Goal: Task Accomplishment & Management: Contribute content

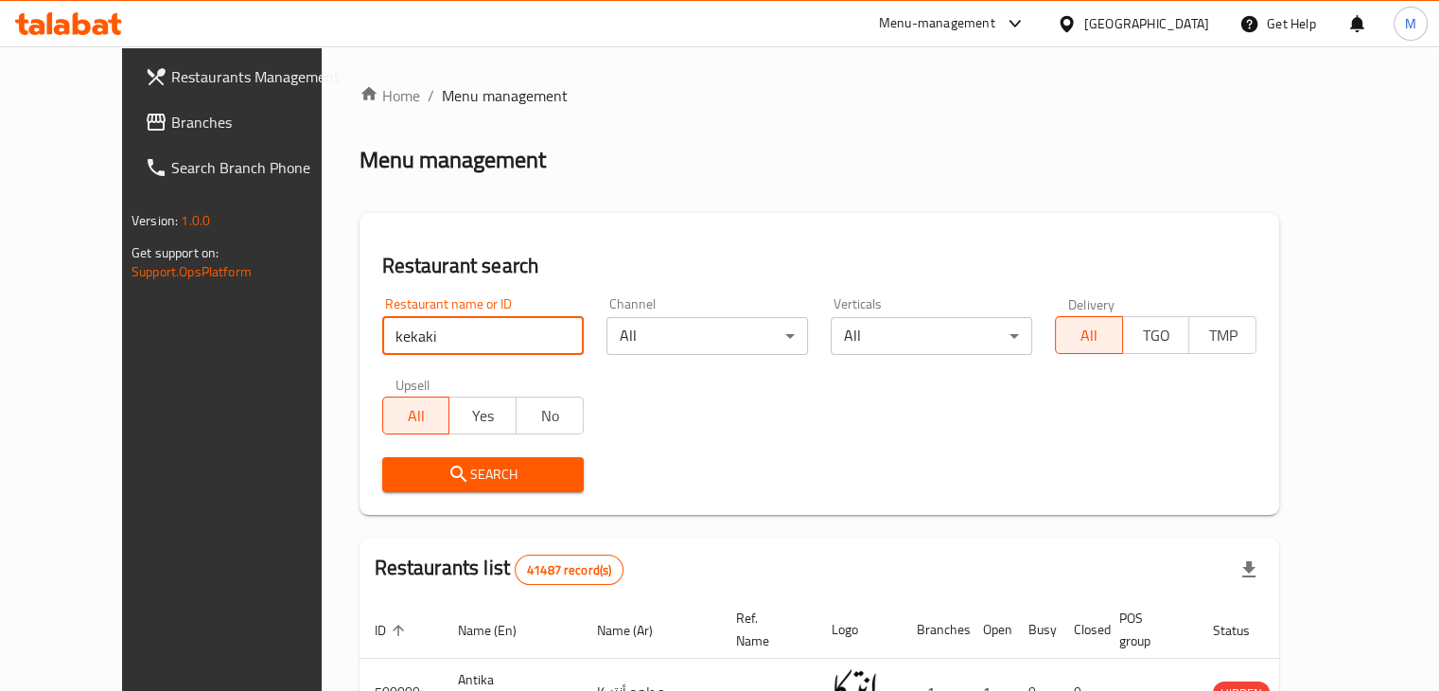
type input "kekaki"
click button "Search" at bounding box center [483, 474] width 202 height 35
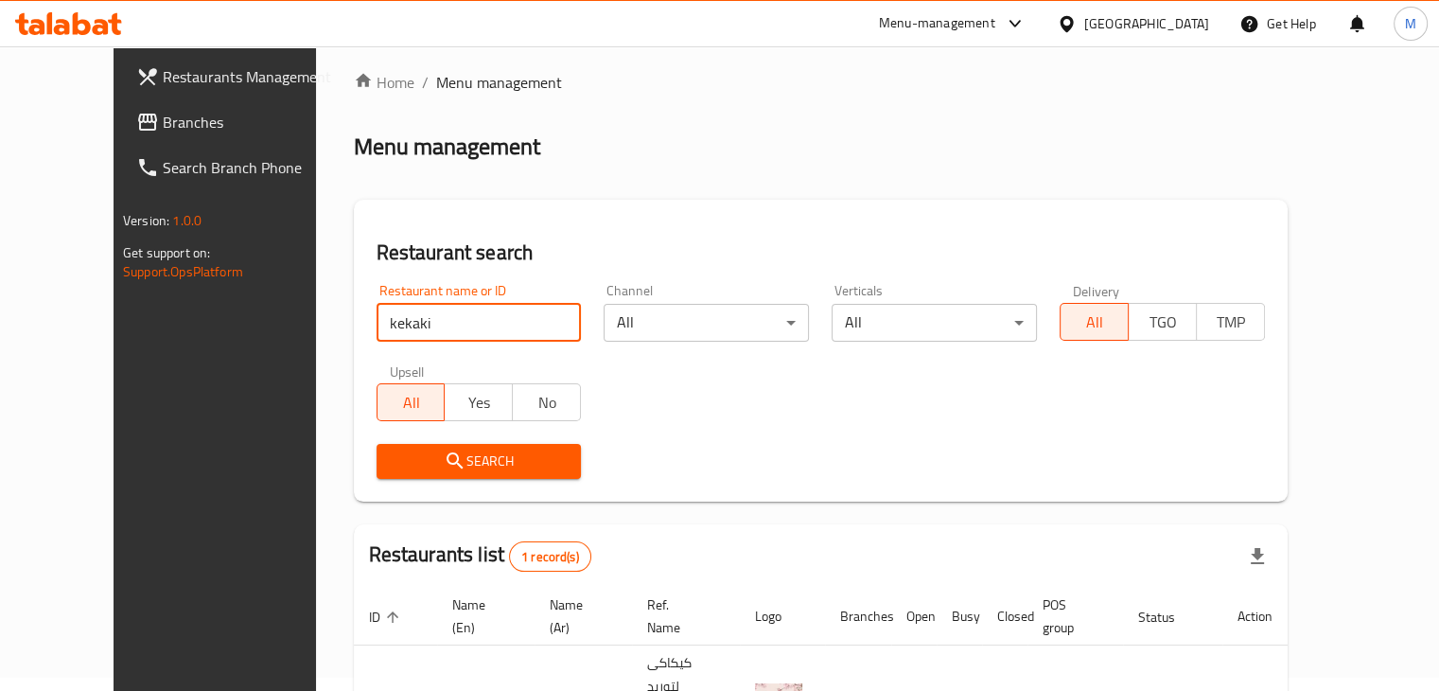
scroll to position [137, 0]
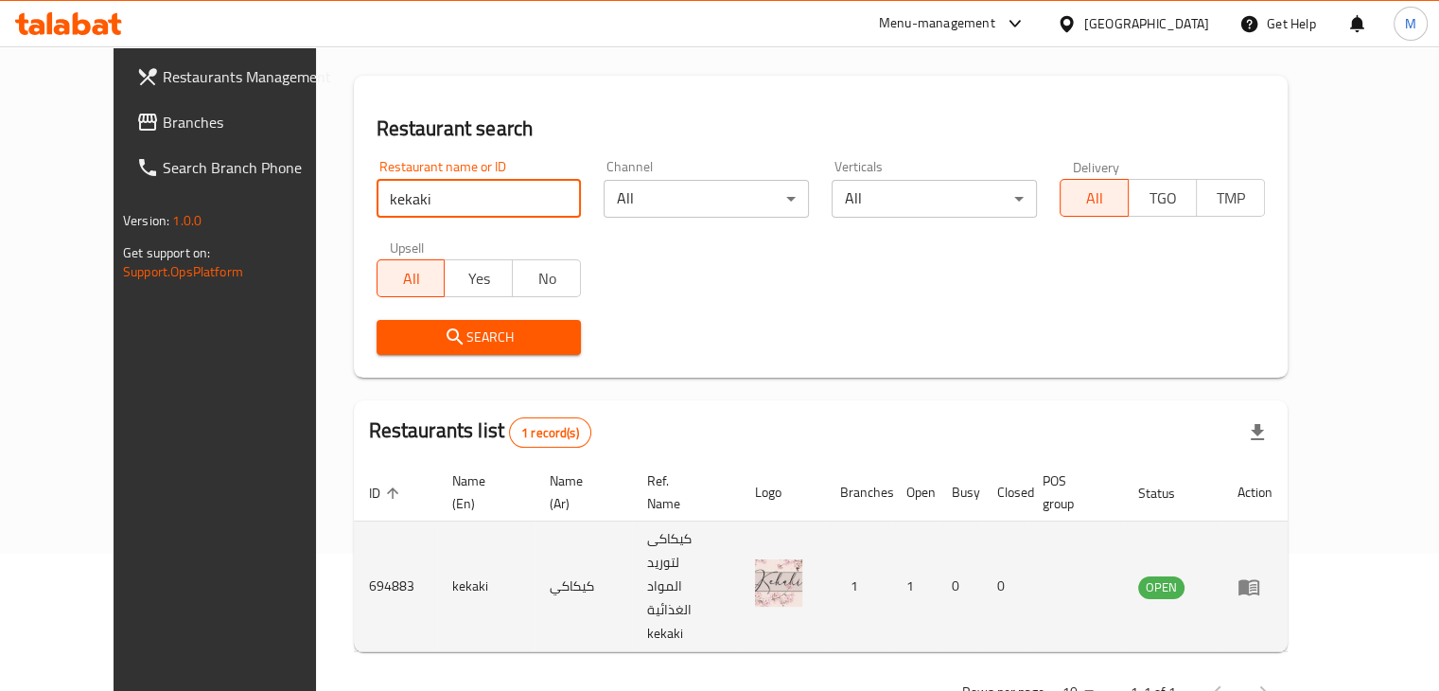
click at [1259, 579] on icon "enhanced table" at bounding box center [1249, 587] width 21 height 16
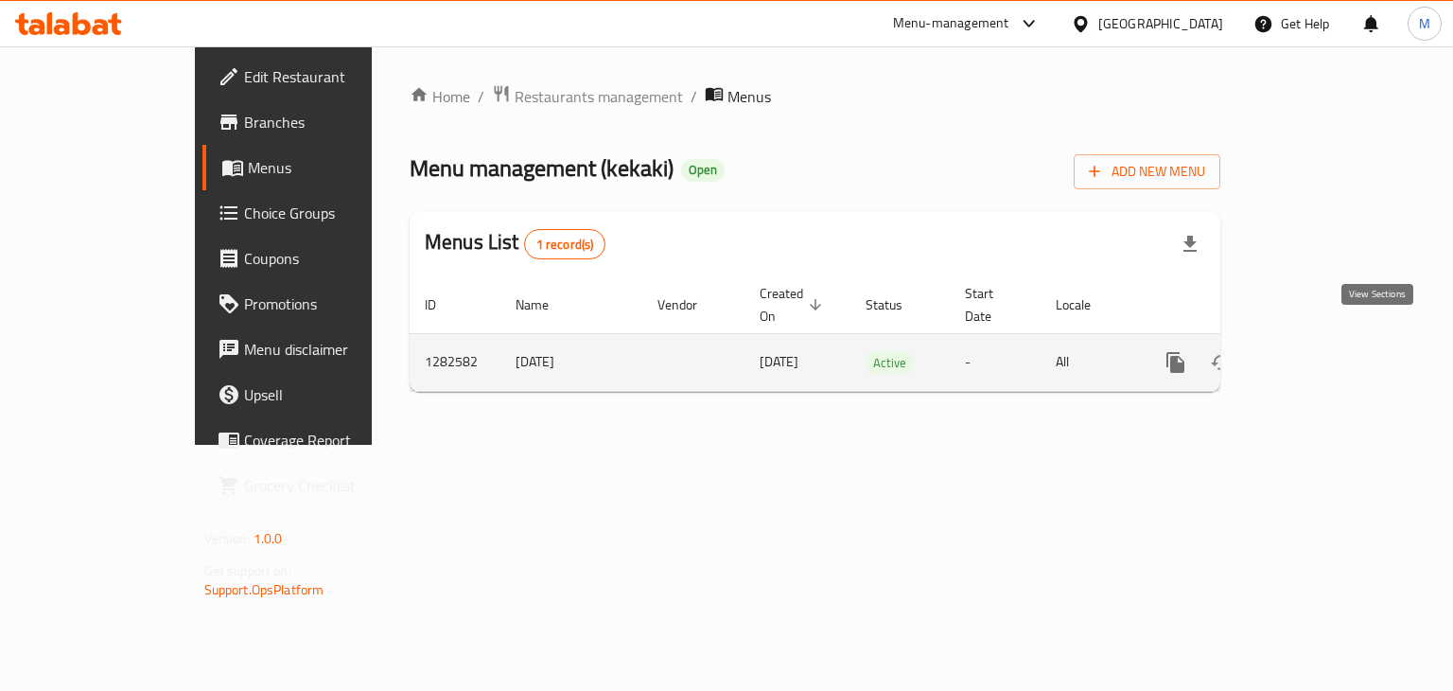
click at [1324, 351] on icon "enhanced table" at bounding box center [1312, 362] width 23 height 23
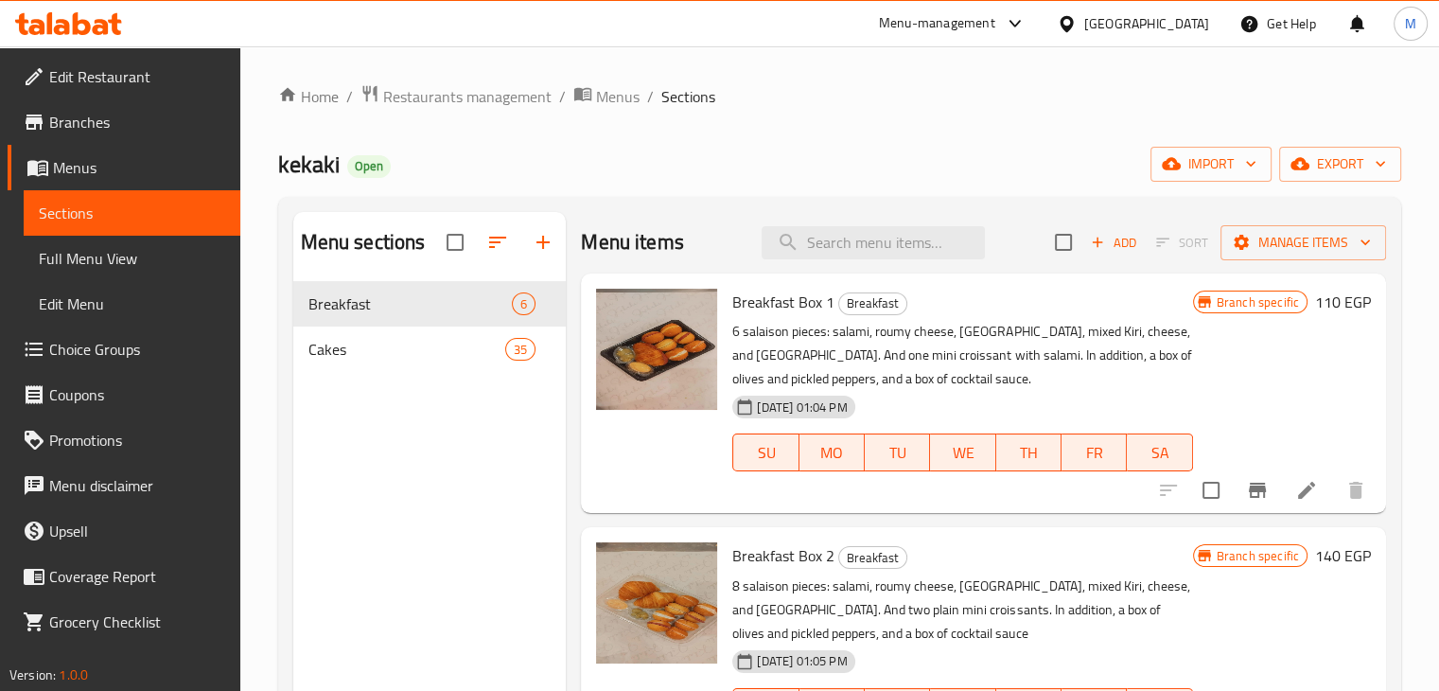
click at [1090, 239] on icon "button" at bounding box center [1097, 242] width 17 height 17
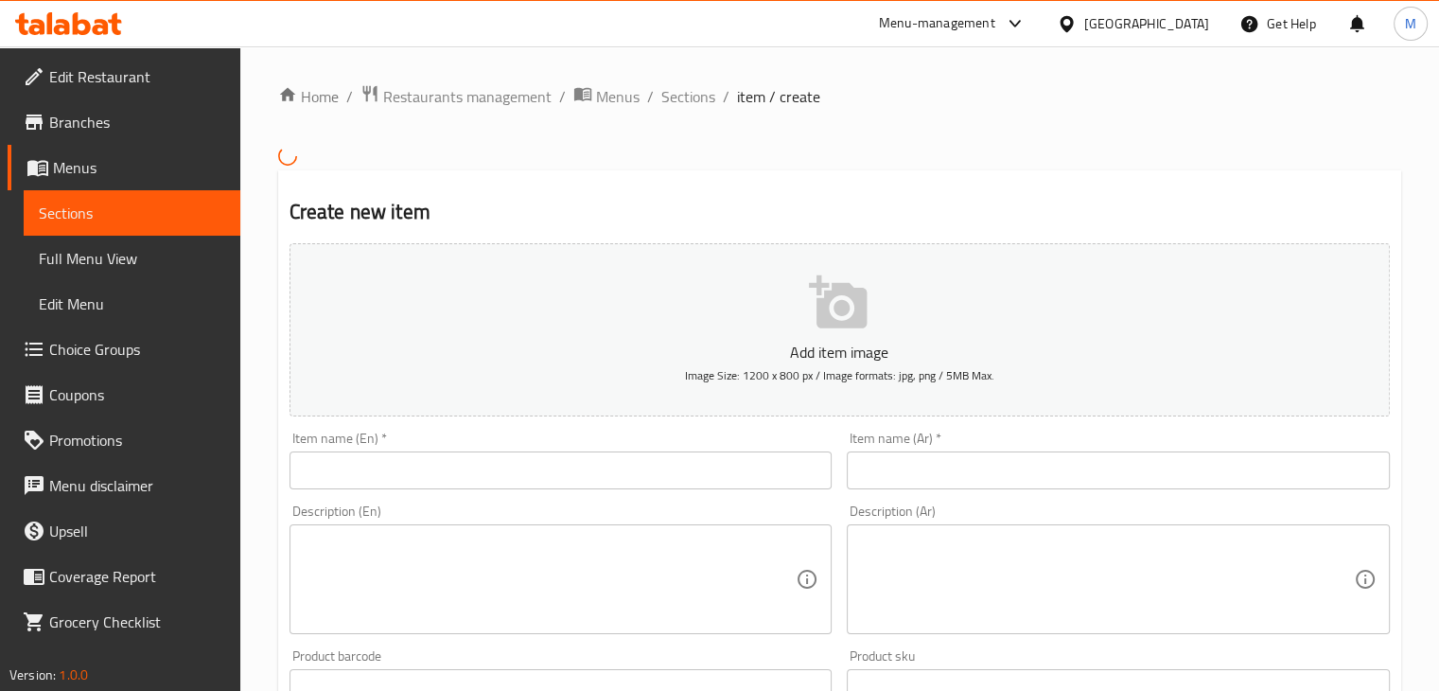
click at [533, 464] on input "text" at bounding box center [561, 470] width 543 height 38
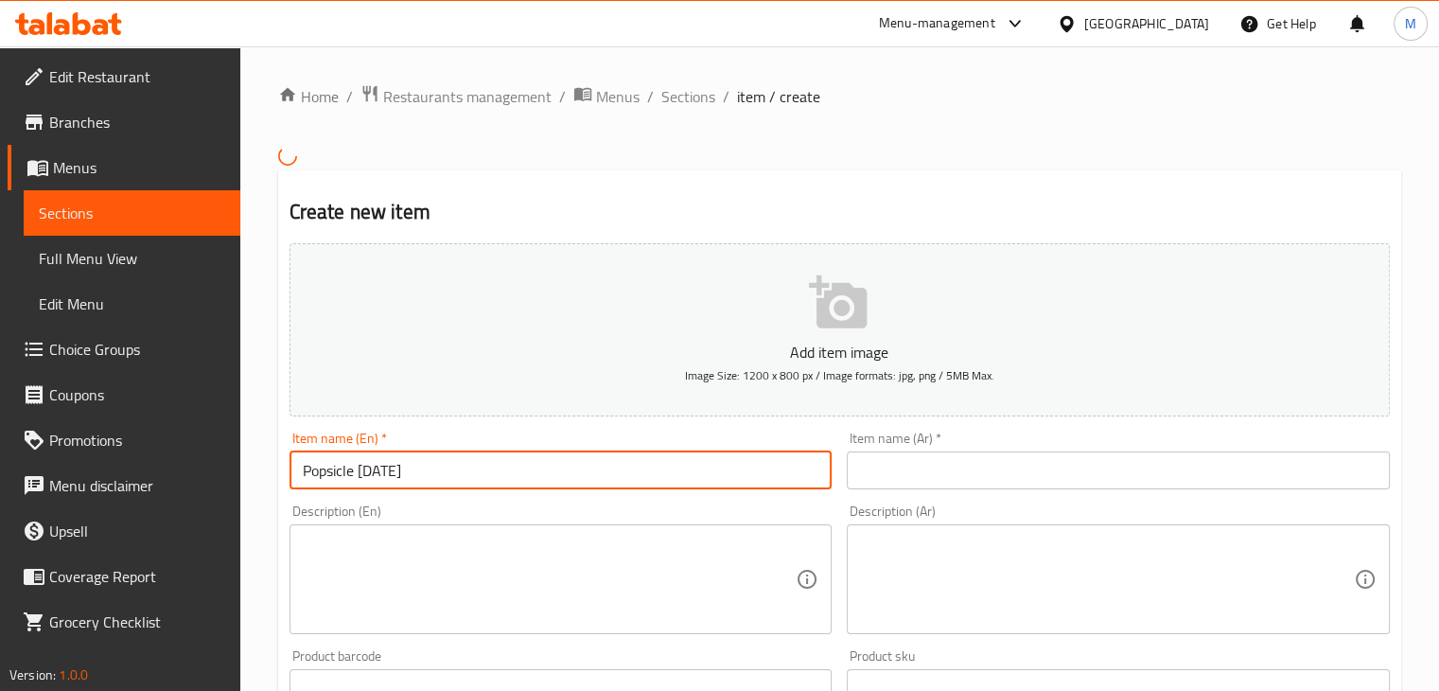
type input "Popsicle [DATE]"
click at [989, 468] on input "text" at bounding box center [1118, 470] width 543 height 38
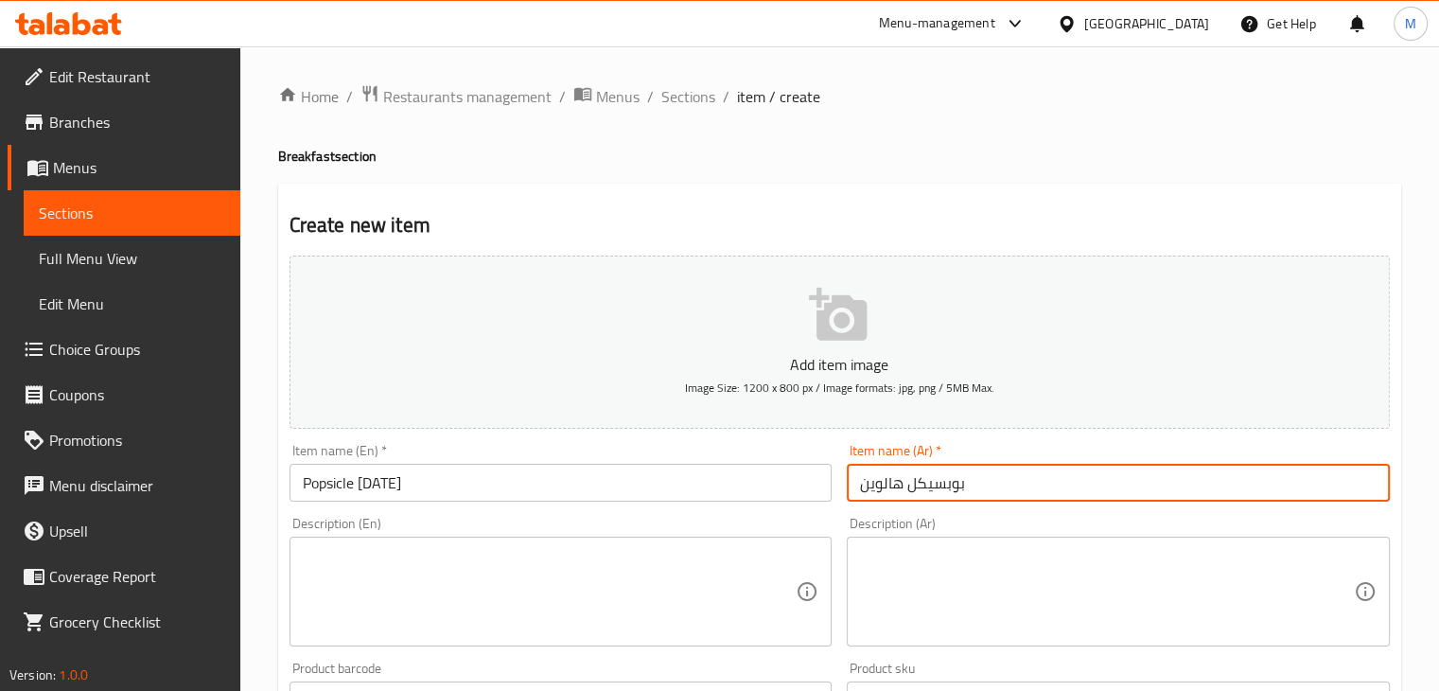
type input "بوبسيكل هالوين"
click at [587, 593] on textarea at bounding box center [550, 592] width 494 height 90
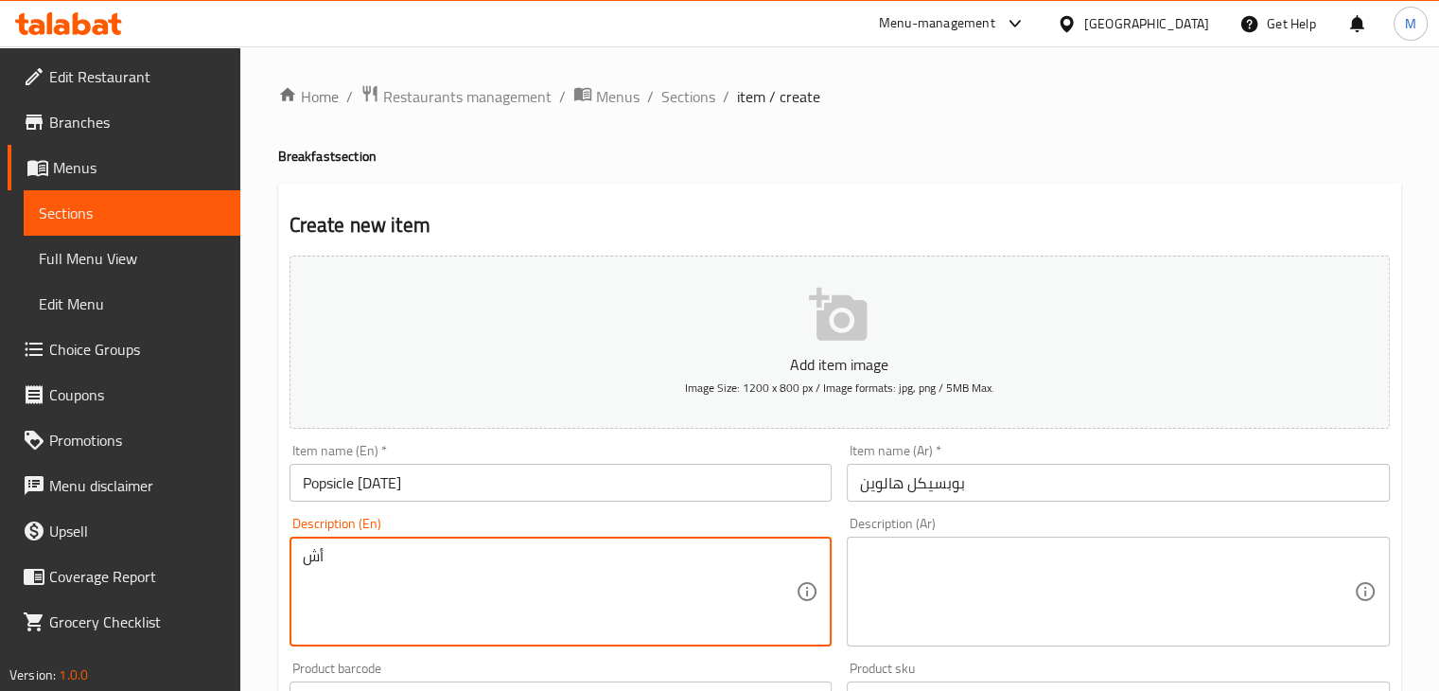
type textarea "أ"
type textarea "[DATE] Shaped Popsicle"
click at [975, 595] on textarea at bounding box center [1107, 592] width 494 height 90
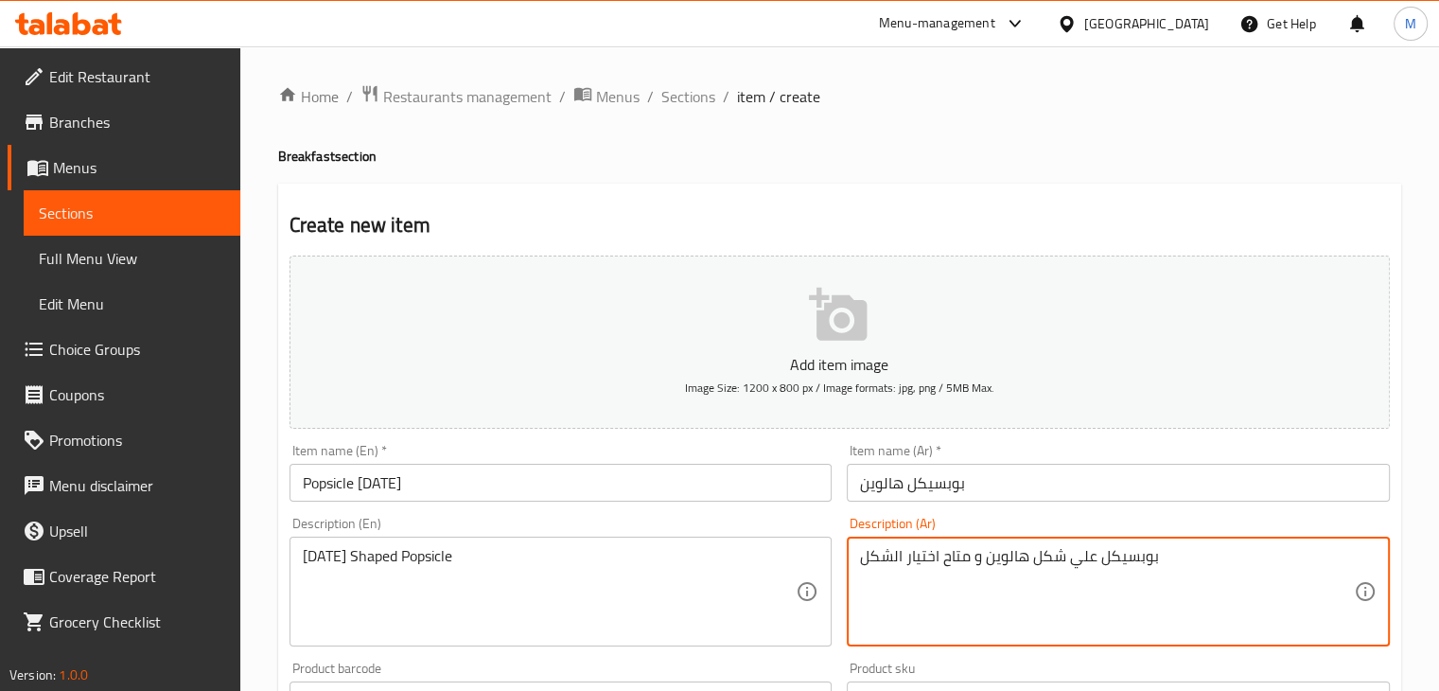
type textarea "بوبسيكل علي شكل هالوين و متاح اختيار الشكل"
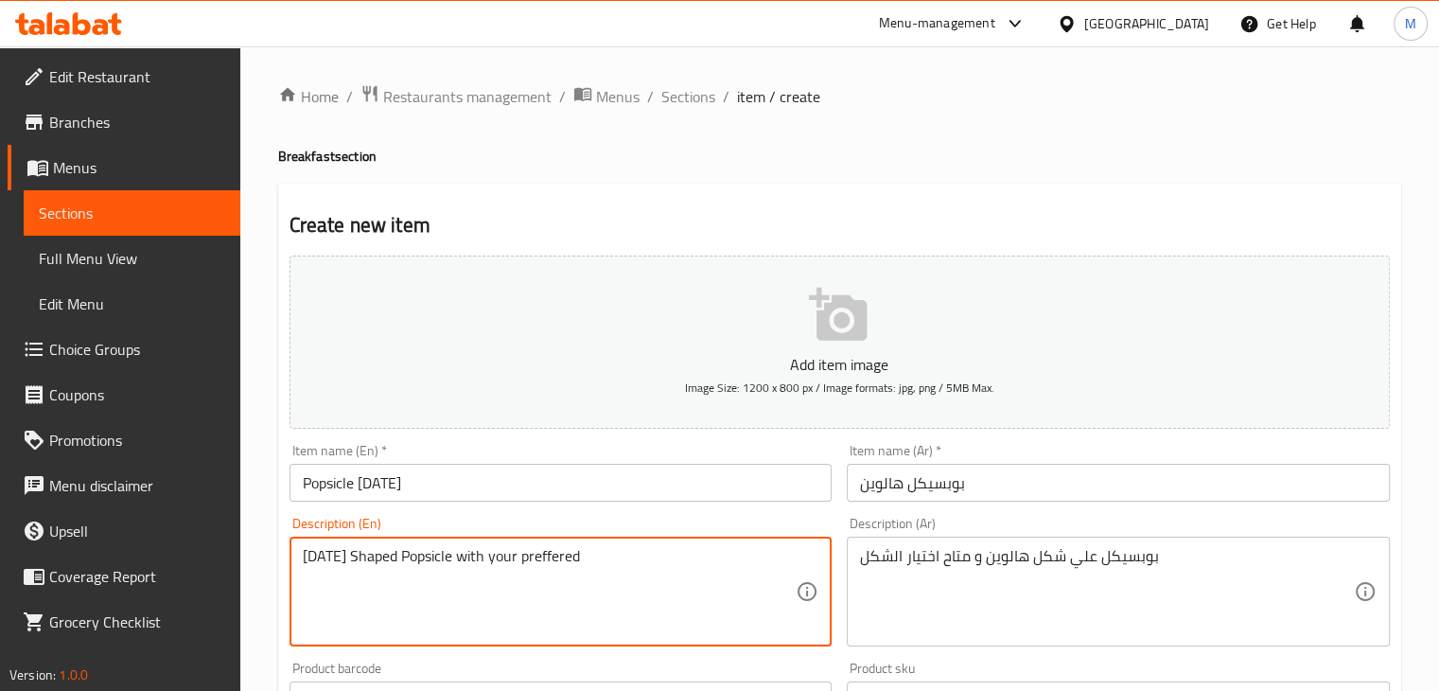
click at [582, 556] on textarea "[DATE] Shaped Popsicle with your preffered" at bounding box center [550, 592] width 494 height 90
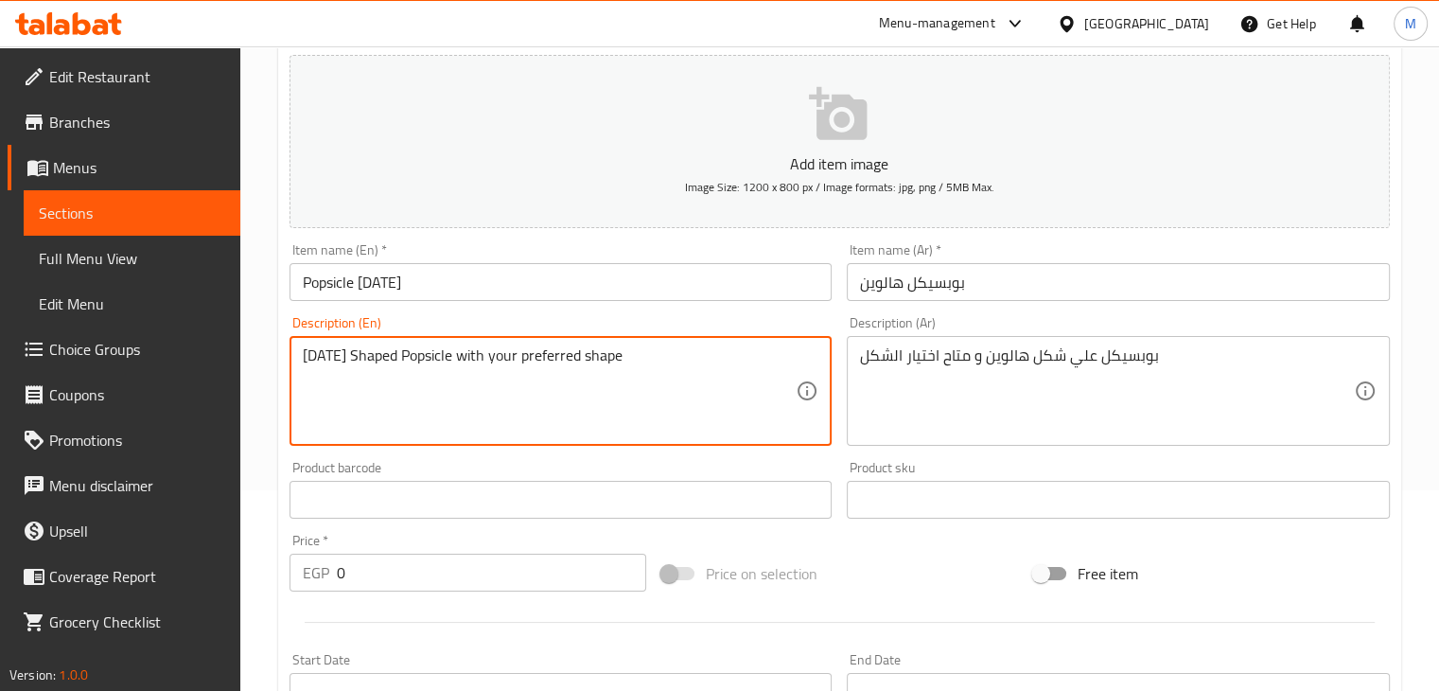
scroll to position [214, 0]
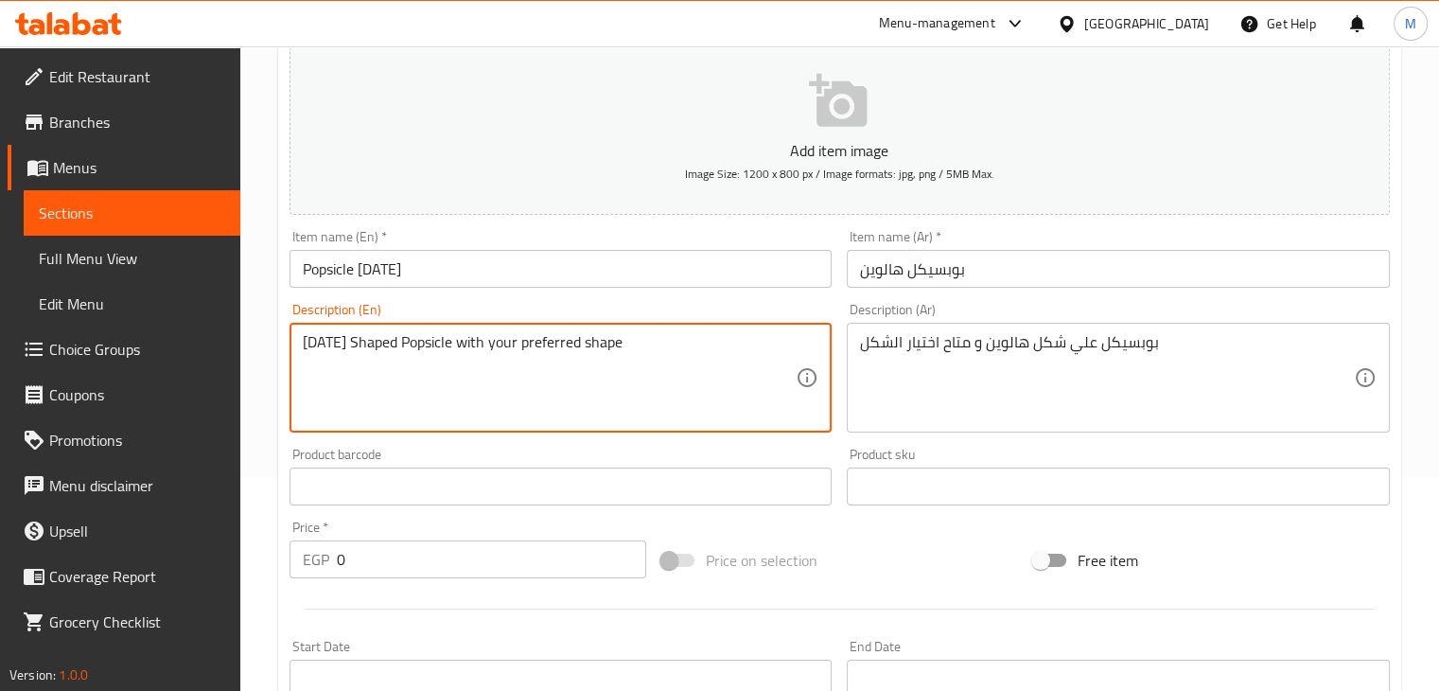
type textarea "[DATE] Shaped Popsicle with your preferred shape"
click at [450, 588] on div at bounding box center [840, 609] width 1116 height 46
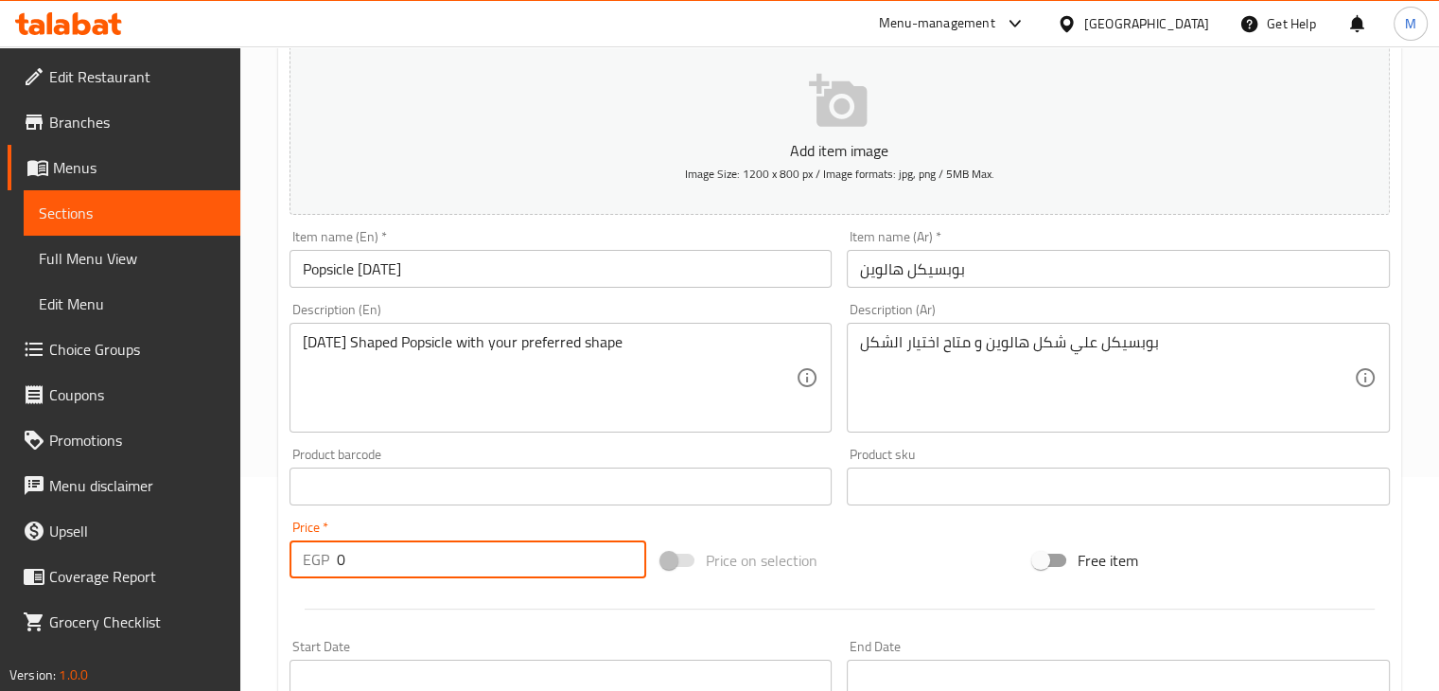
click at [488, 564] on input "0" at bounding box center [491, 559] width 309 height 38
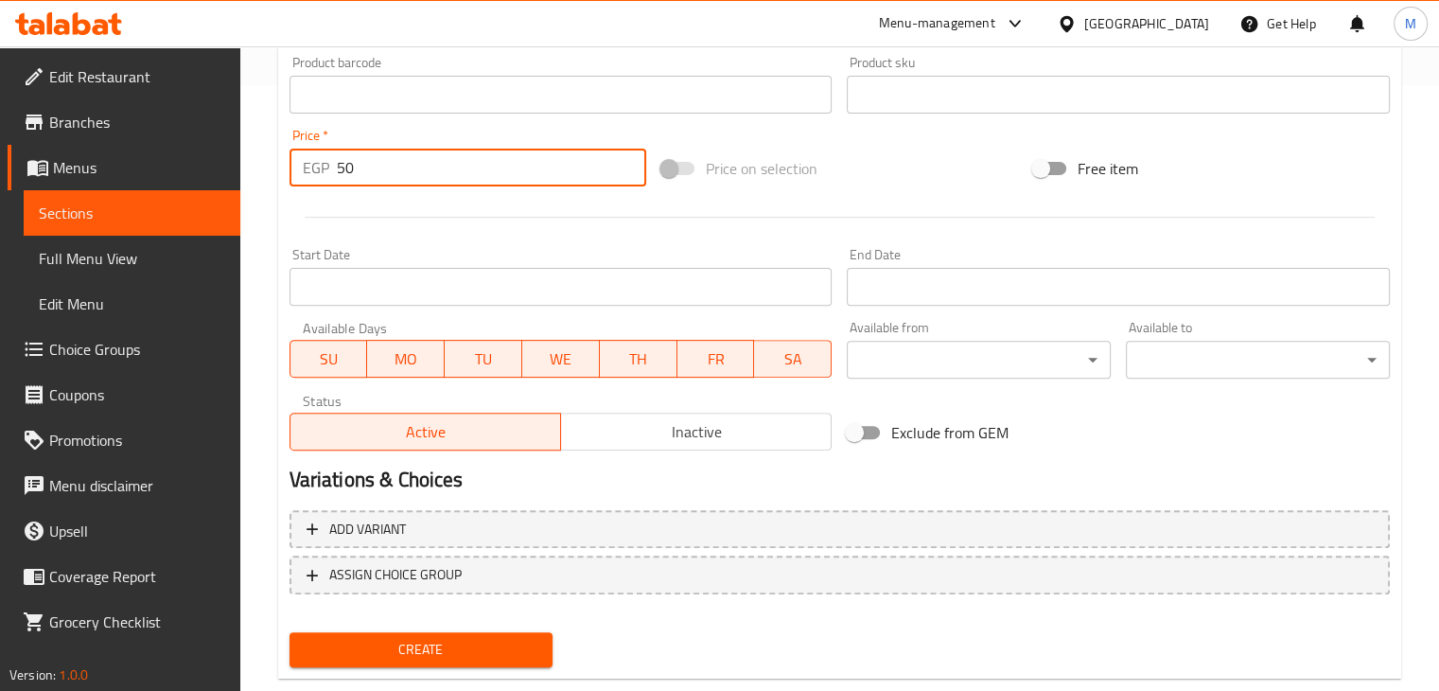
scroll to position [646, 0]
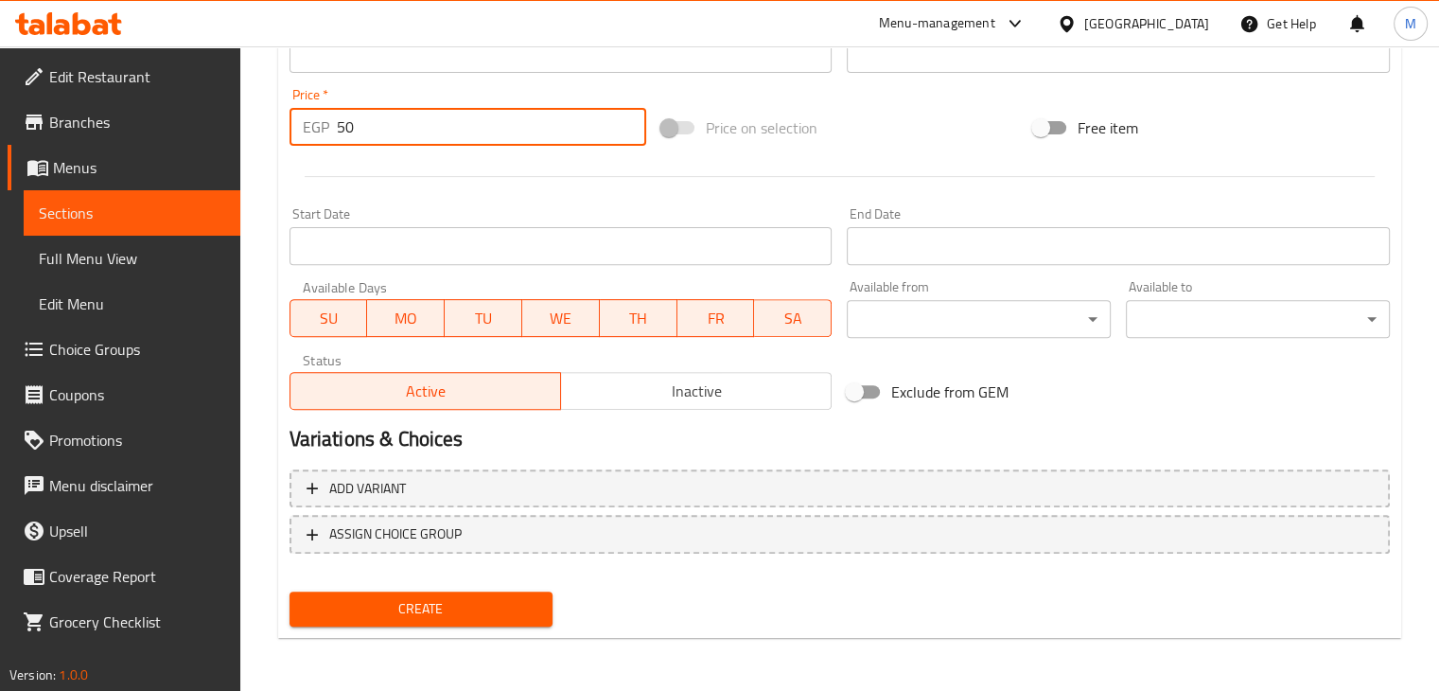
type input "50"
click at [412, 598] on span "Create" at bounding box center [422, 609] width 234 height 24
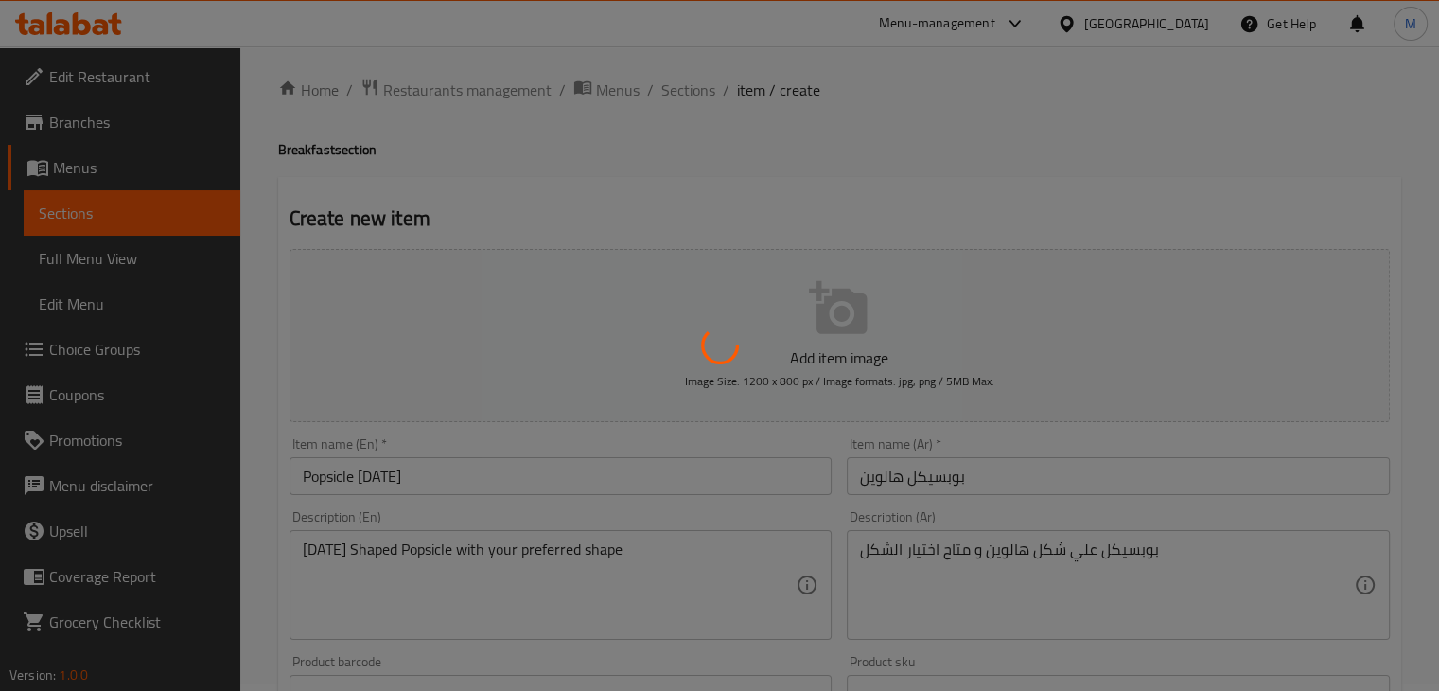
scroll to position [0, 0]
type input "0"
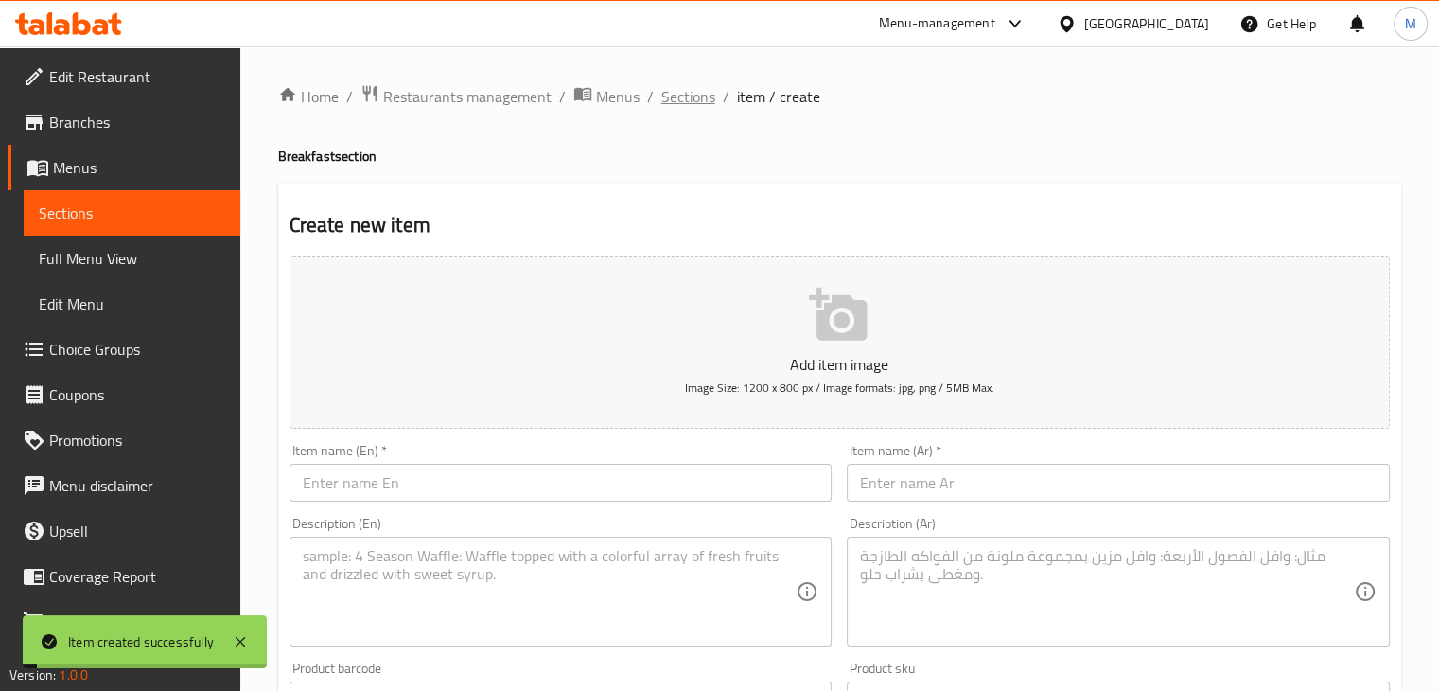
click at [685, 92] on span "Sections" at bounding box center [688, 96] width 54 height 23
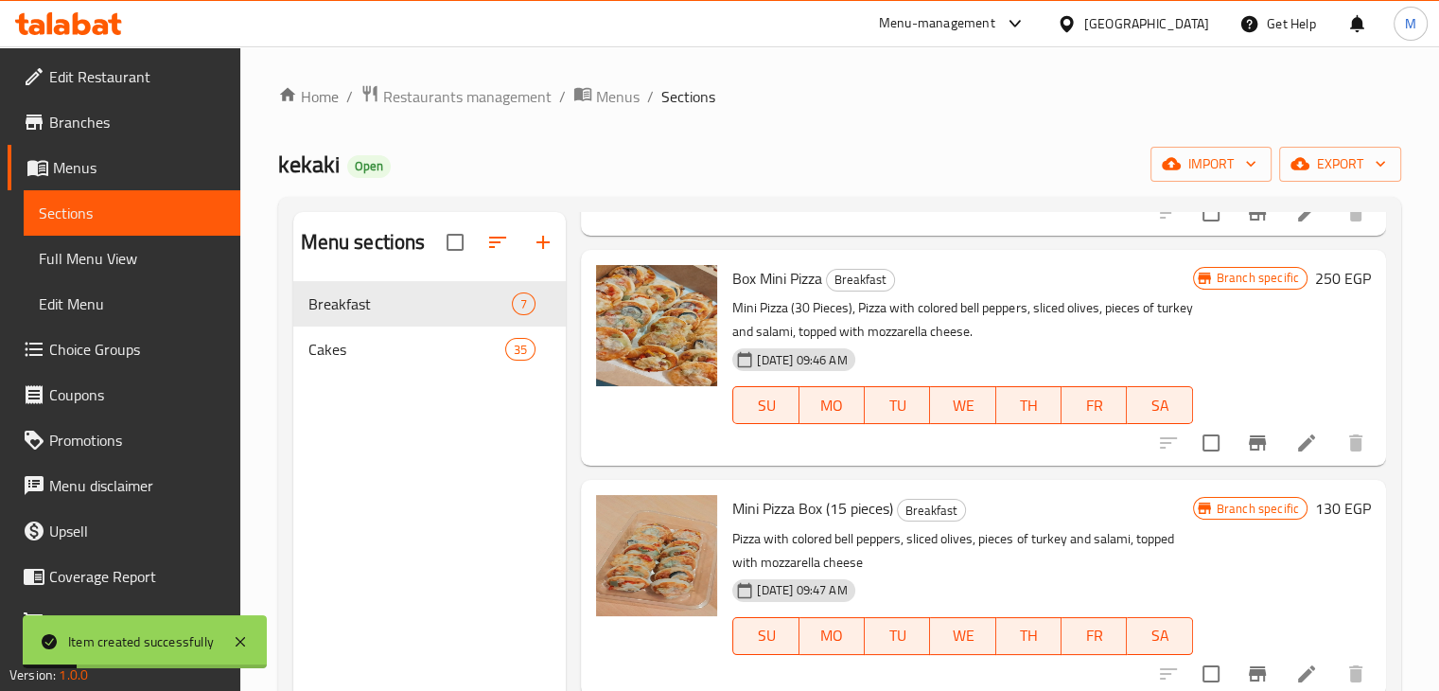
scroll to position [265, 0]
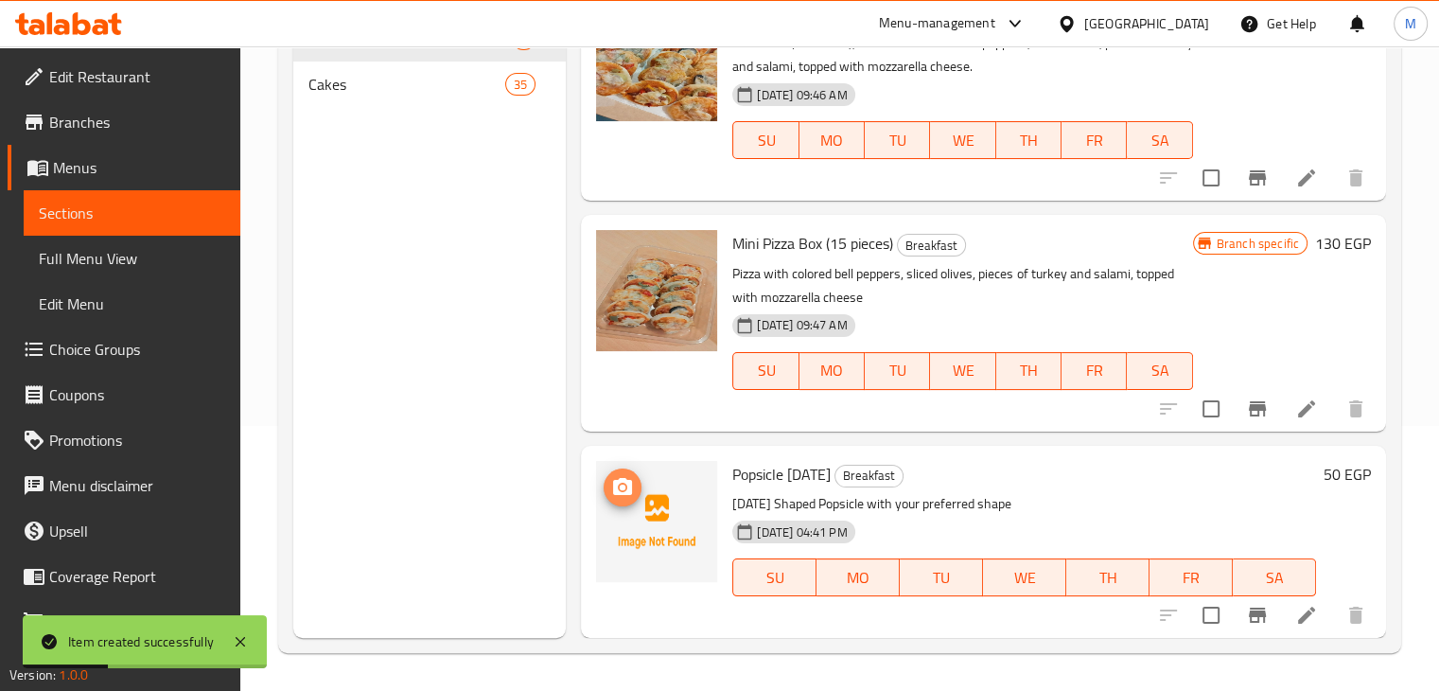
click at [625, 480] on icon "upload picture" at bounding box center [622, 486] width 19 height 17
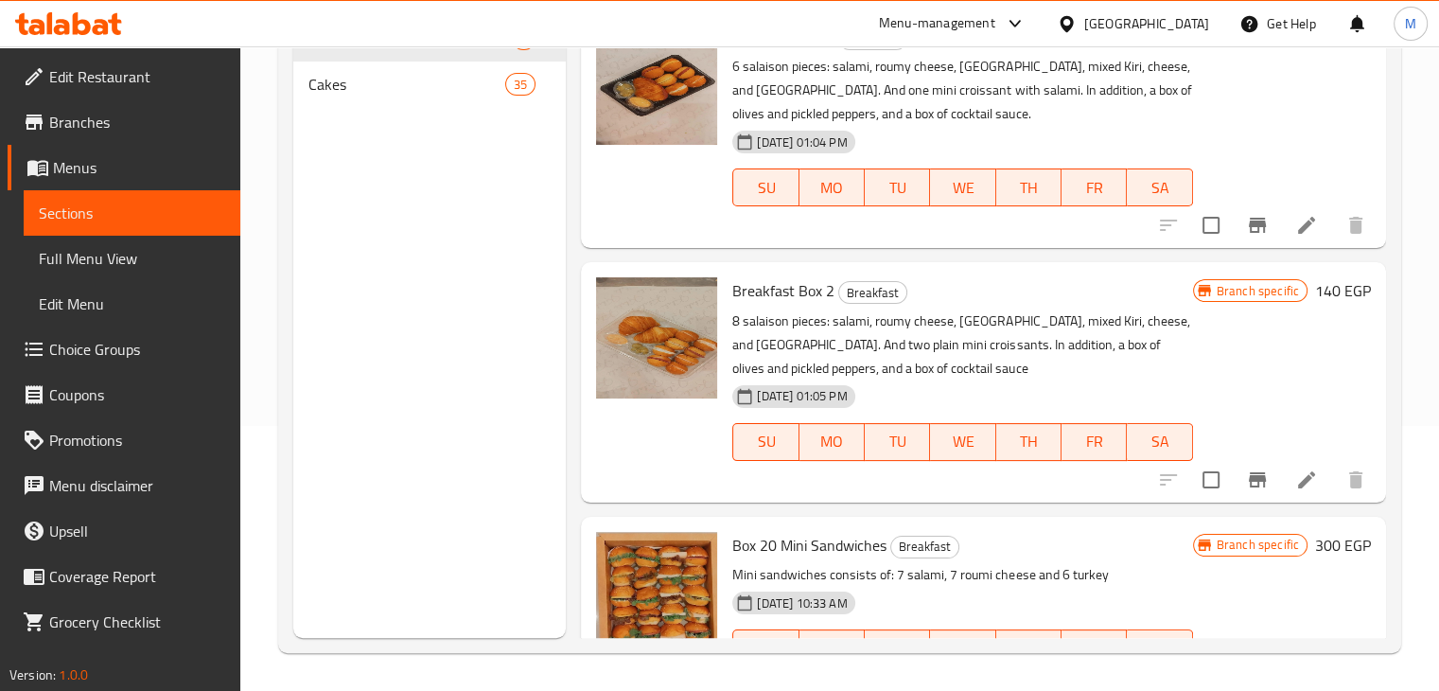
scroll to position [993, 0]
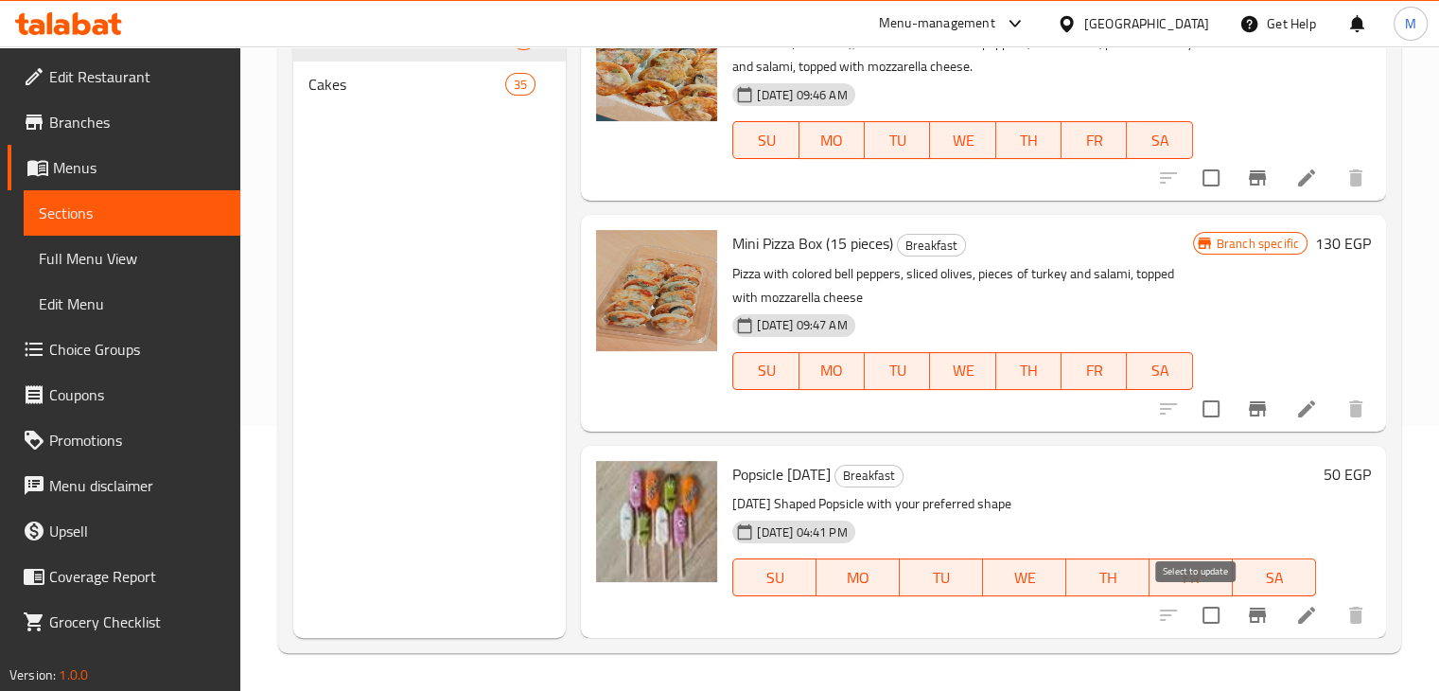
click at [1205, 614] on input "checkbox" at bounding box center [1211, 615] width 40 height 40
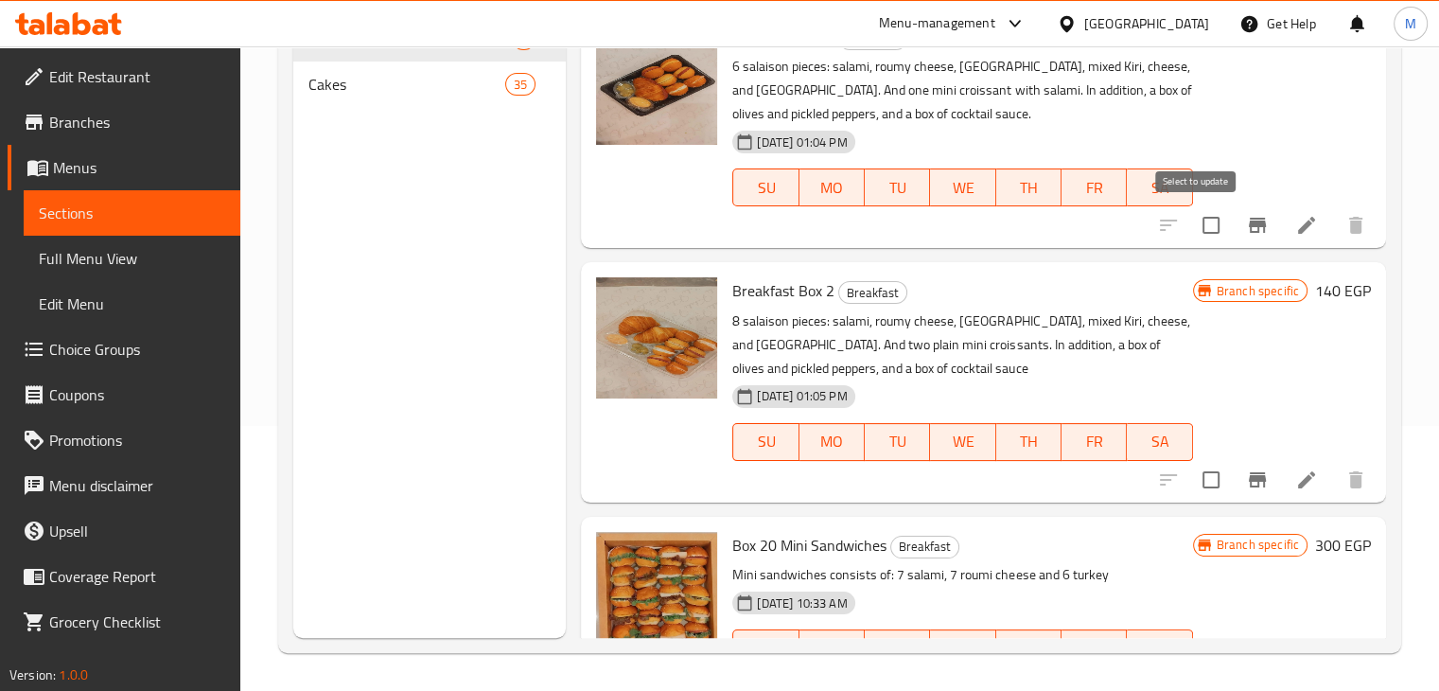
scroll to position [0, 0]
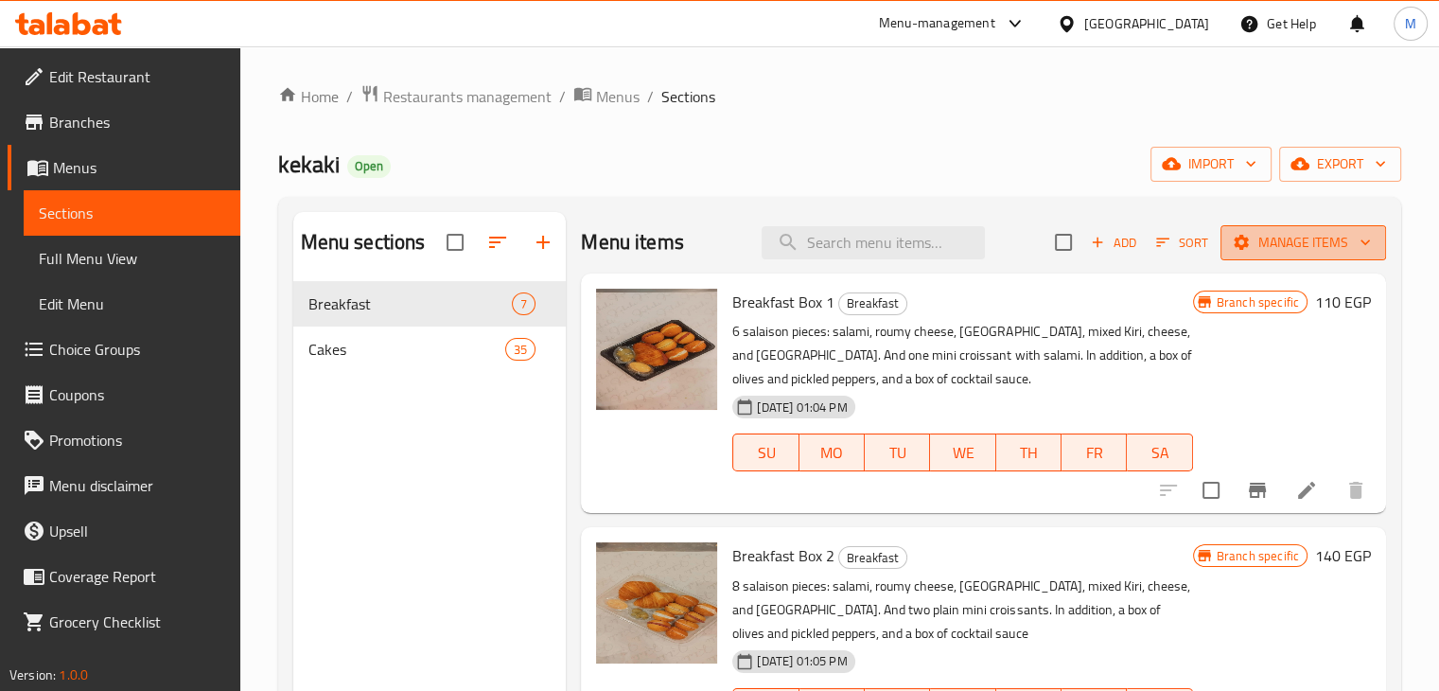
click at [1253, 236] on span "Manage items" at bounding box center [1303, 243] width 135 height 24
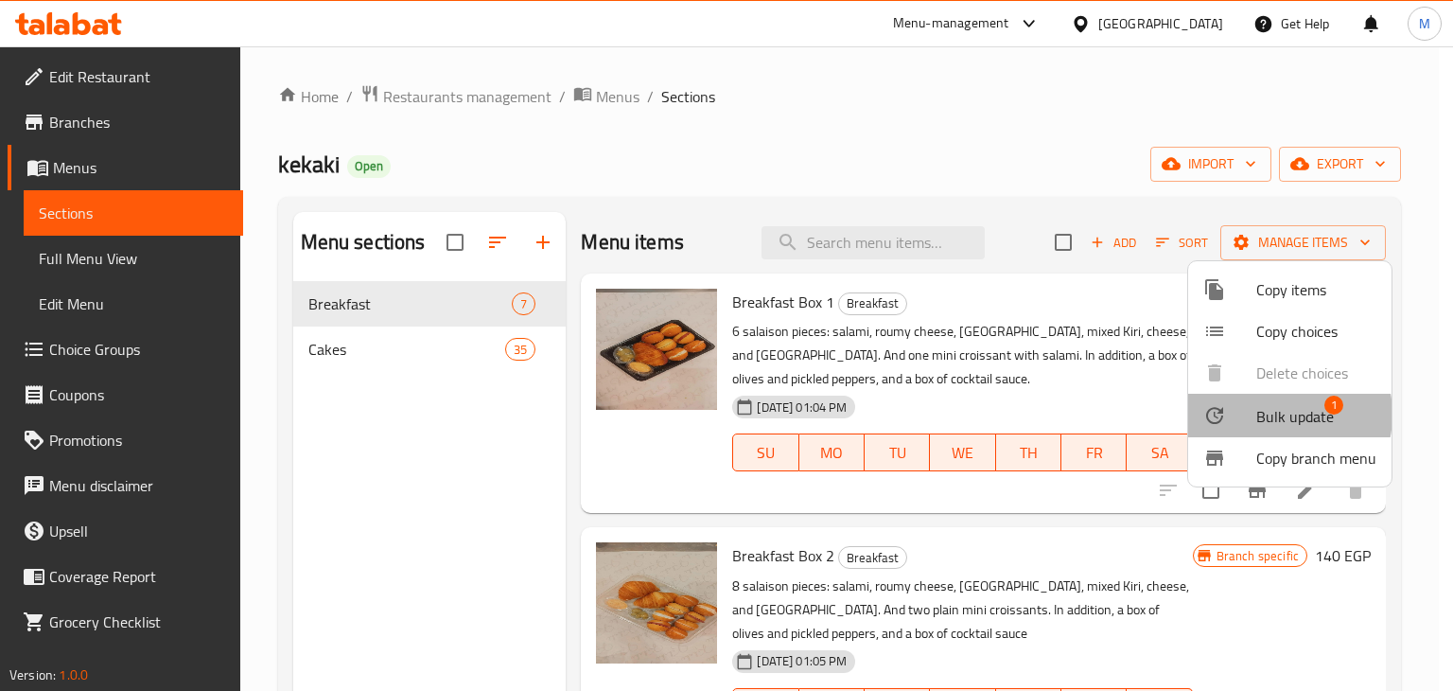
click at [1270, 414] on span "Bulk update" at bounding box center [1296, 416] width 78 height 23
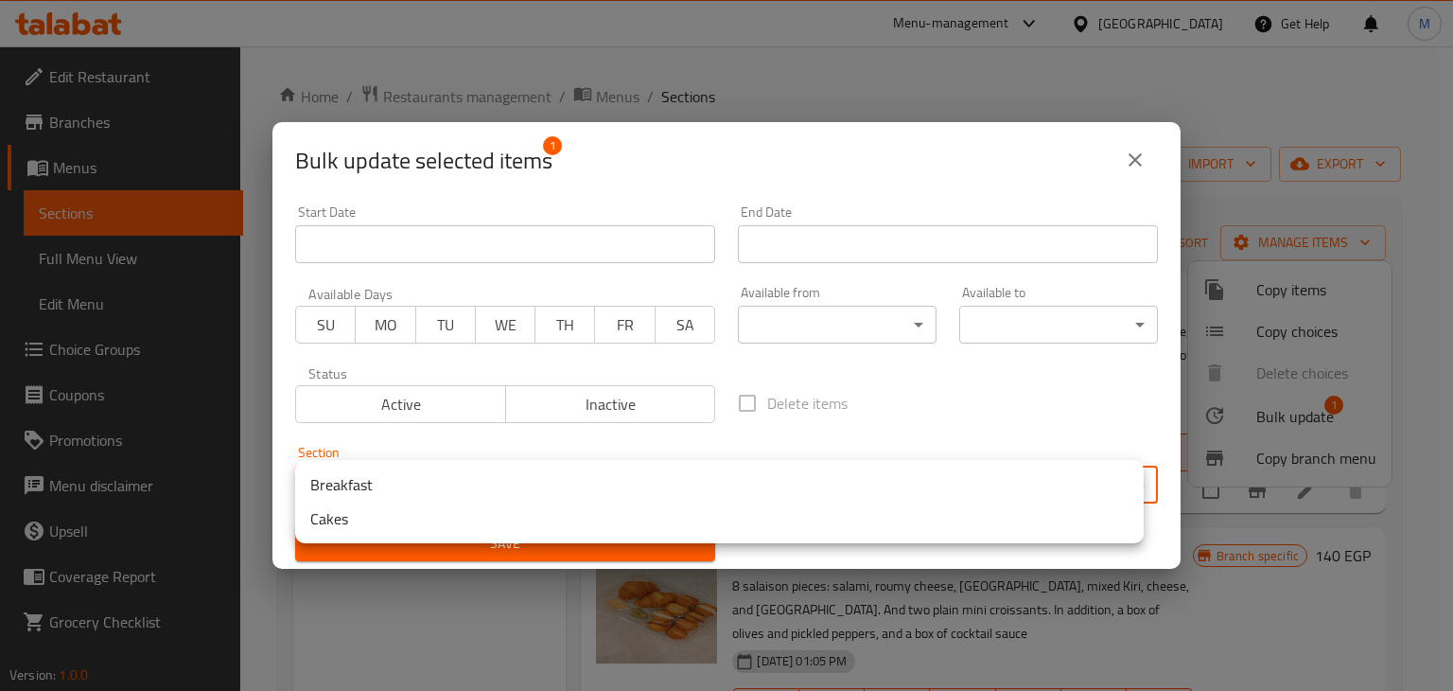
click at [559, 466] on body "​ Menu-management [GEOGRAPHIC_DATA] Get Help M Edit Restaurant Branches Menus S…" at bounding box center [726, 368] width 1453 height 644
click at [530, 475] on li "Breakfast" at bounding box center [719, 484] width 849 height 34
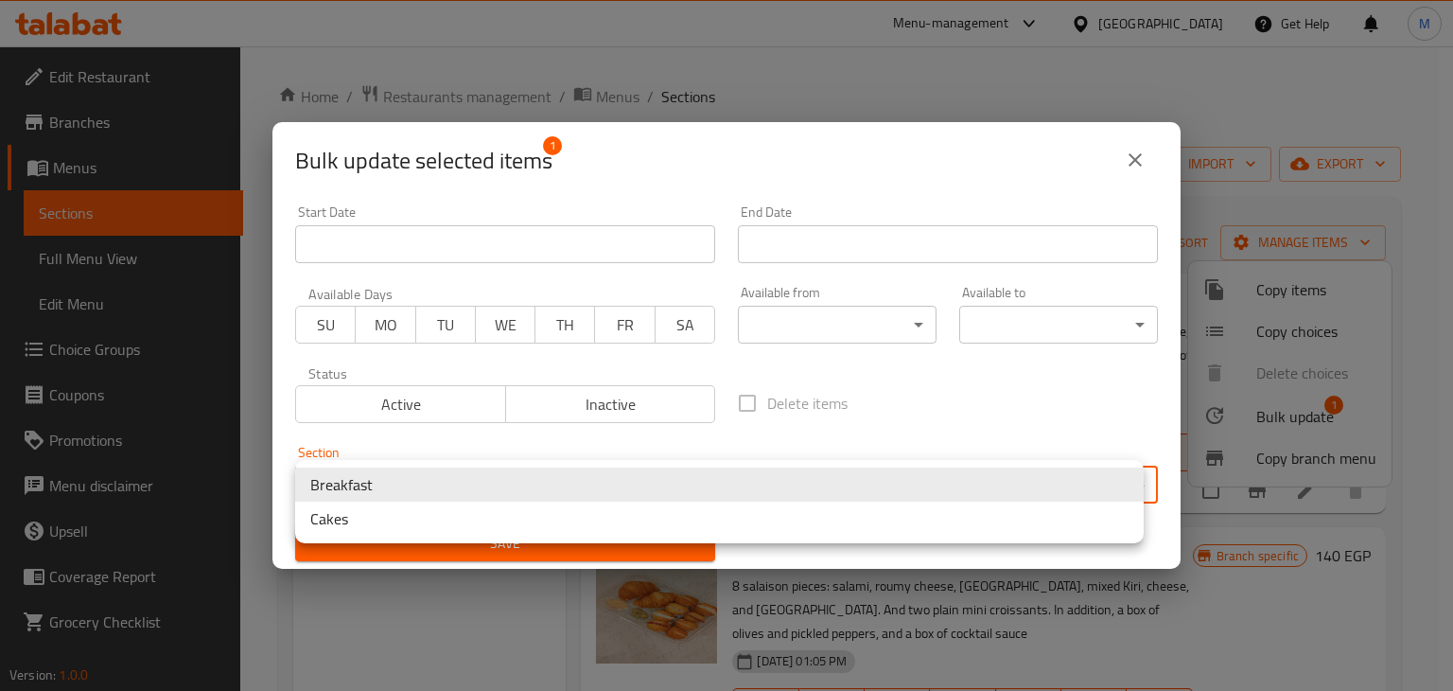
click at [549, 486] on body "​ Menu-management [GEOGRAPHIC_DATA] Get Help M Edit Restaurant Branches Menus S…" at bounding box center [726, 368] width 1453 height 644
click at [447, 527] on li "Cakes" at bounding box center [719, 518] width 849 height 34
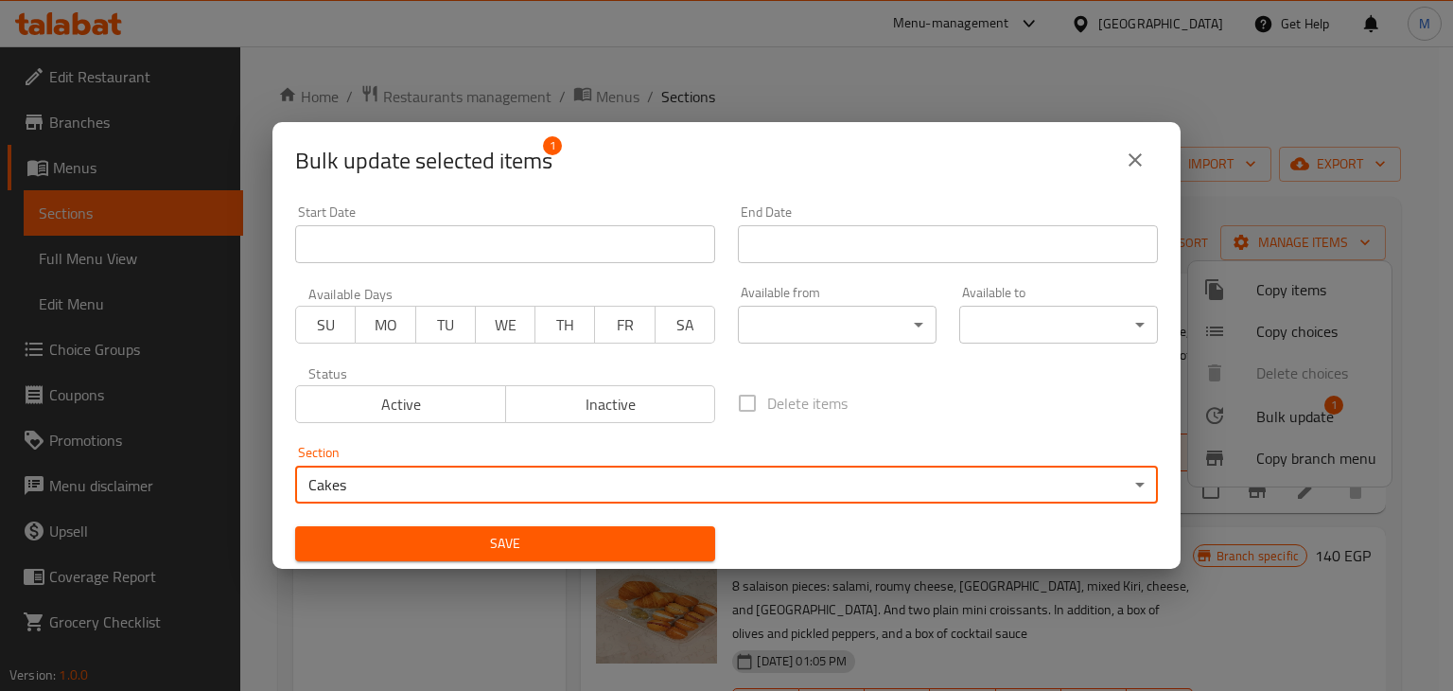
click at [516, 538] on span "Save" at bounding box center [505, 544] width 390 height 24
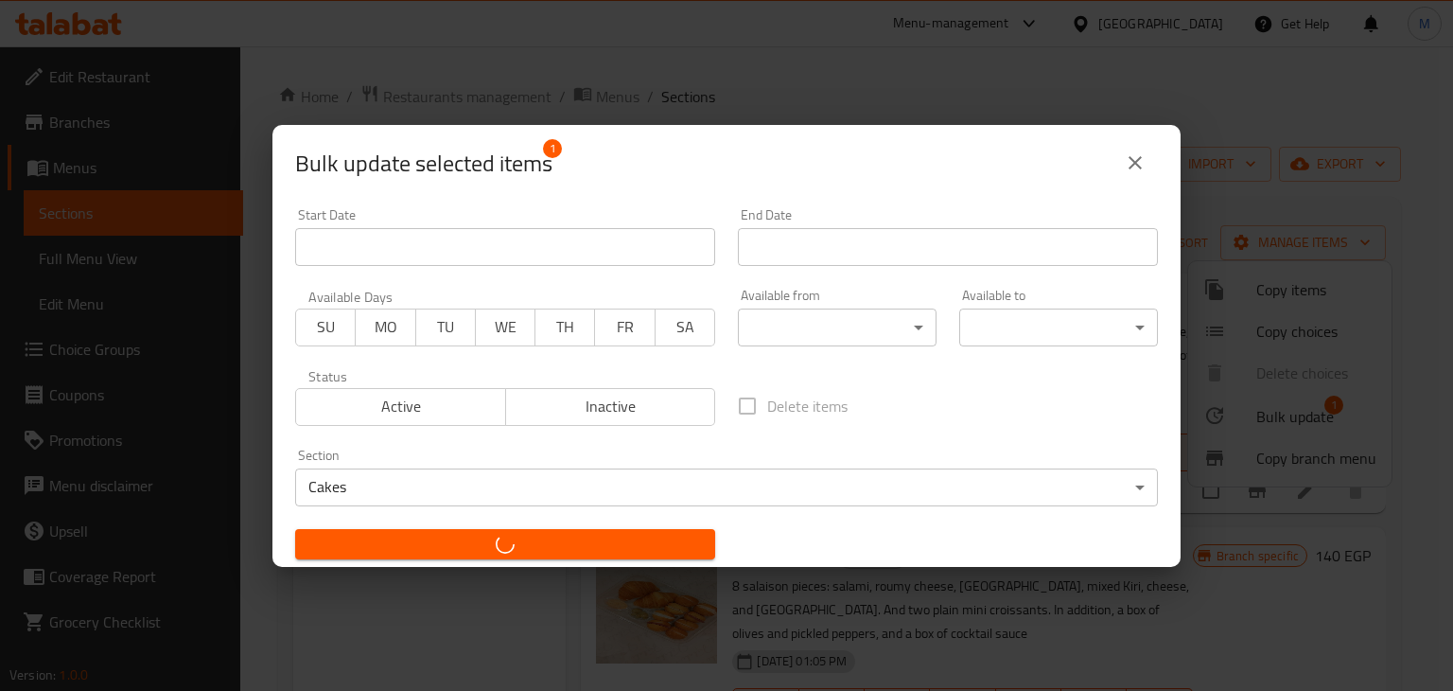
checkbox input "false"
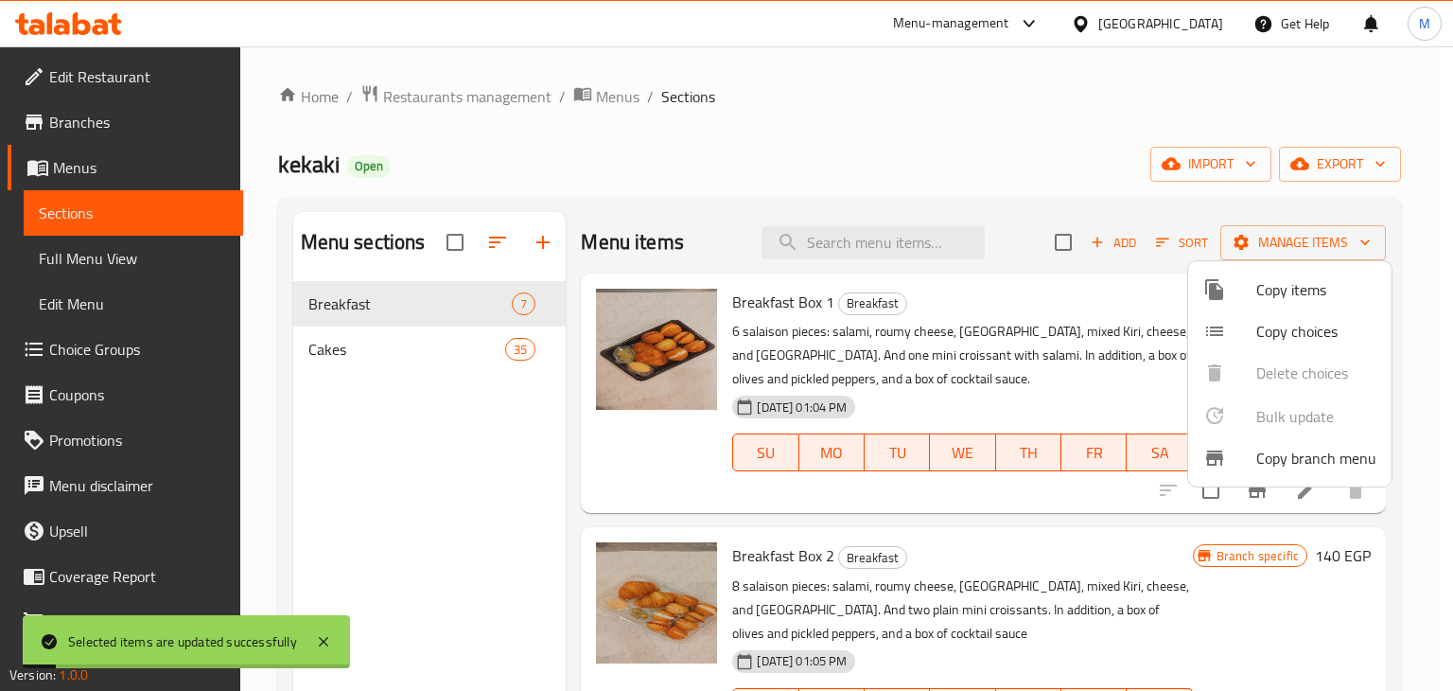
click at [455, 361] on div at bounding box center [726, 345] width 1453 height 691
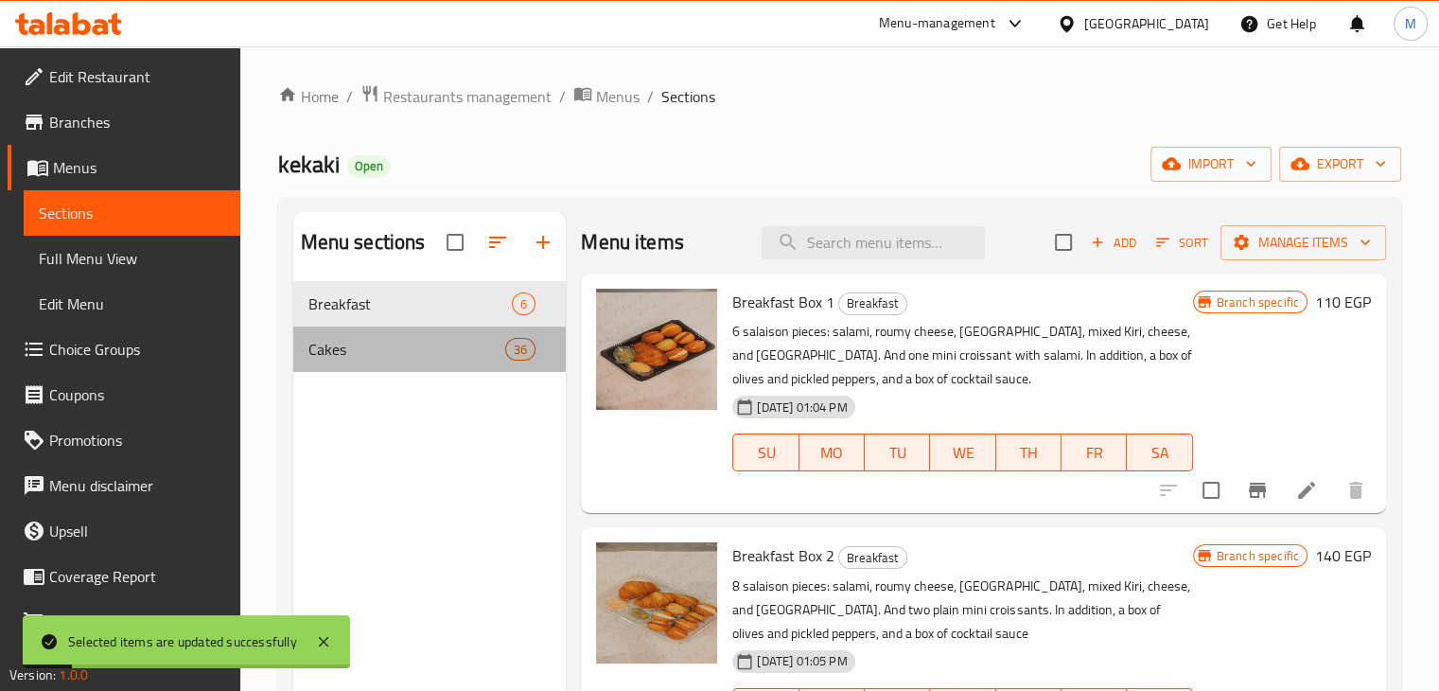
click at [434, 353] on span "Cakes" at bounding box center [407, 349] width 198 height 23
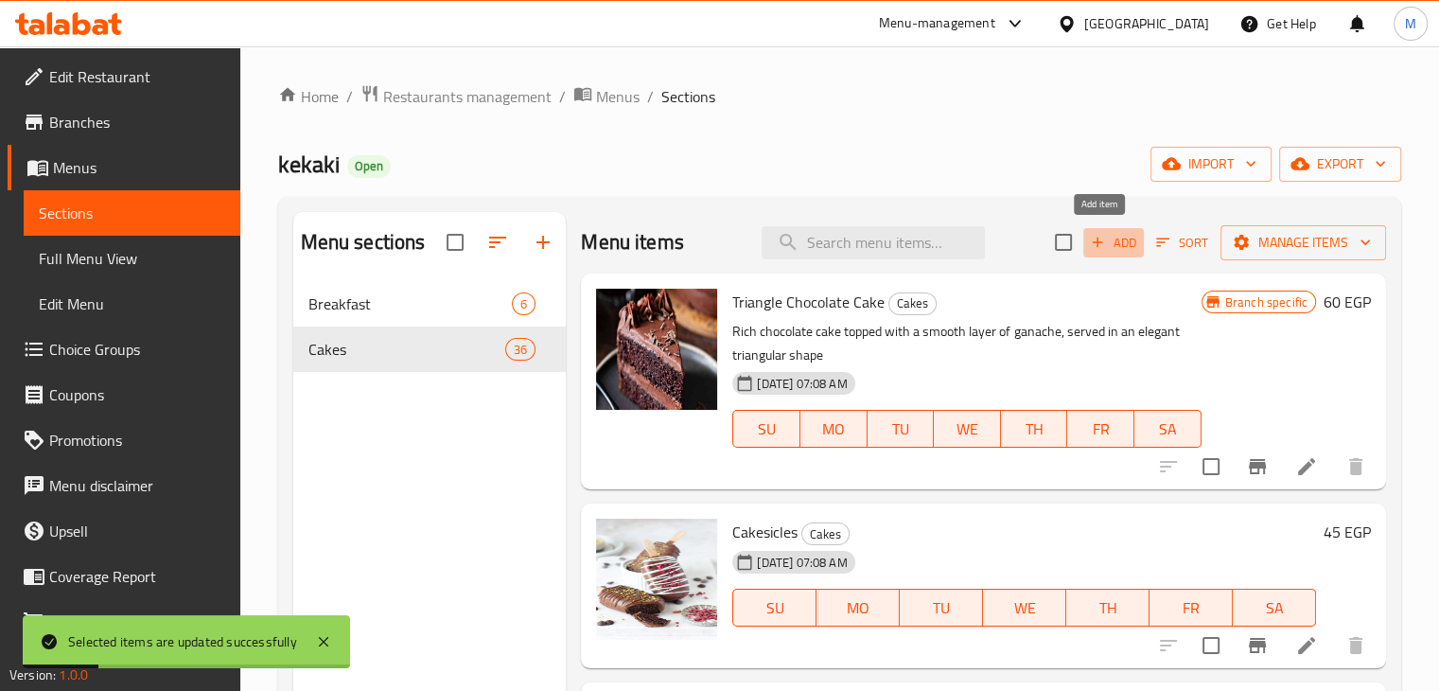
click at [1092, 244] on span "Add" at bounding box center [1113, 243] width 51 height 22
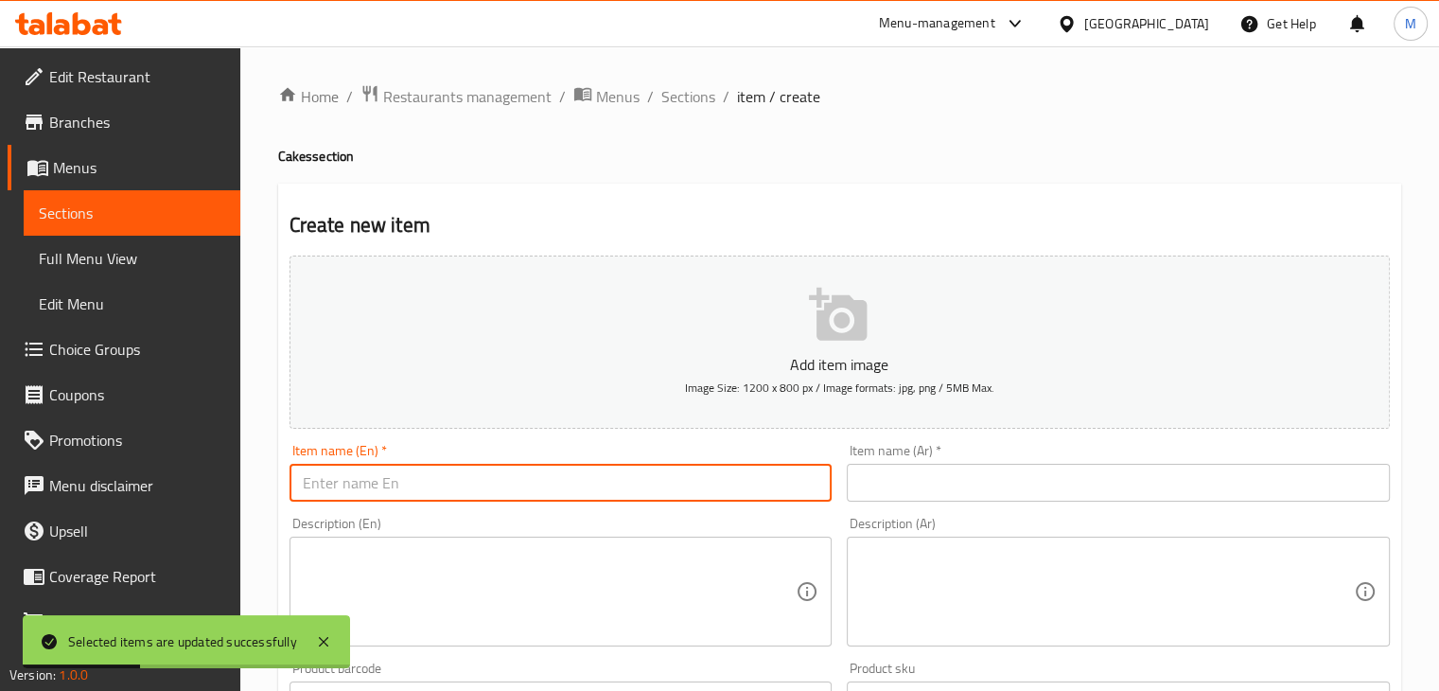
click at [562, 484] on input "text" at bounding box center [561, 483] width 543 height 38
type input "[DATE] Cookies"
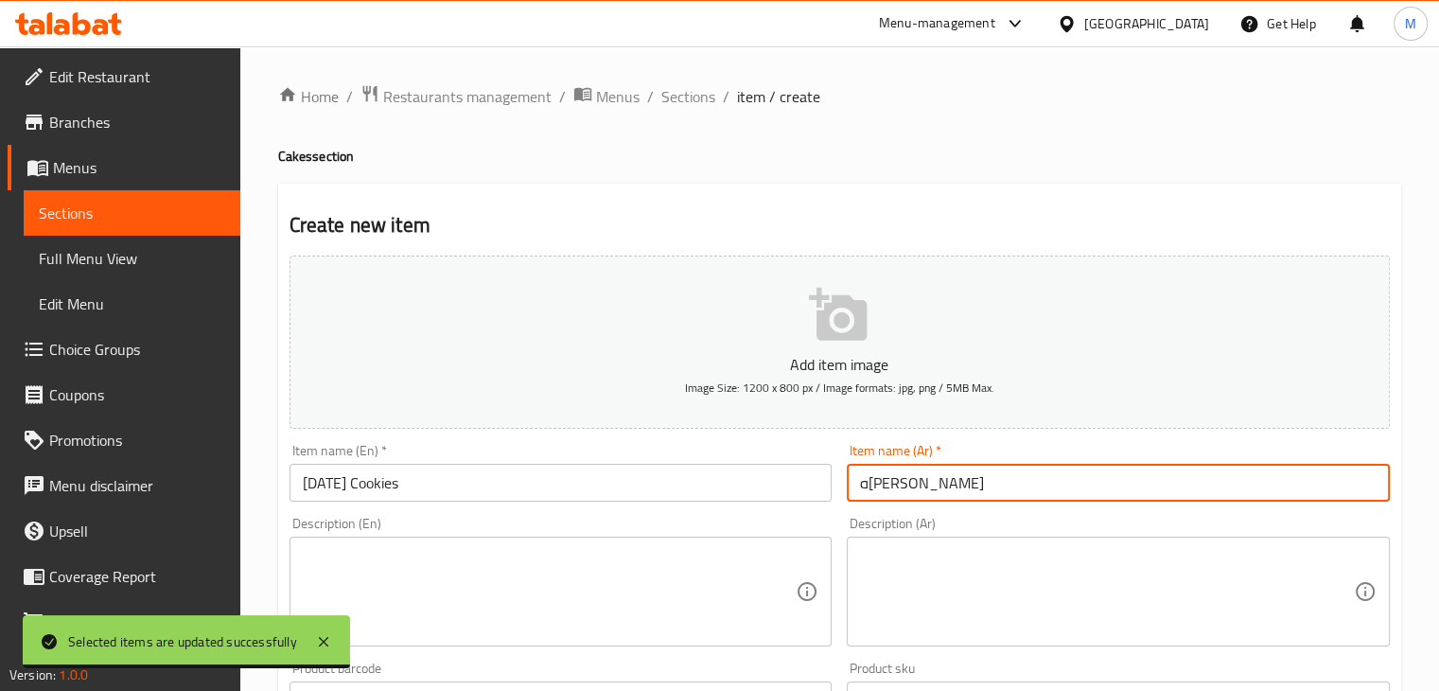
type input "ه[PERSON_NAME]"
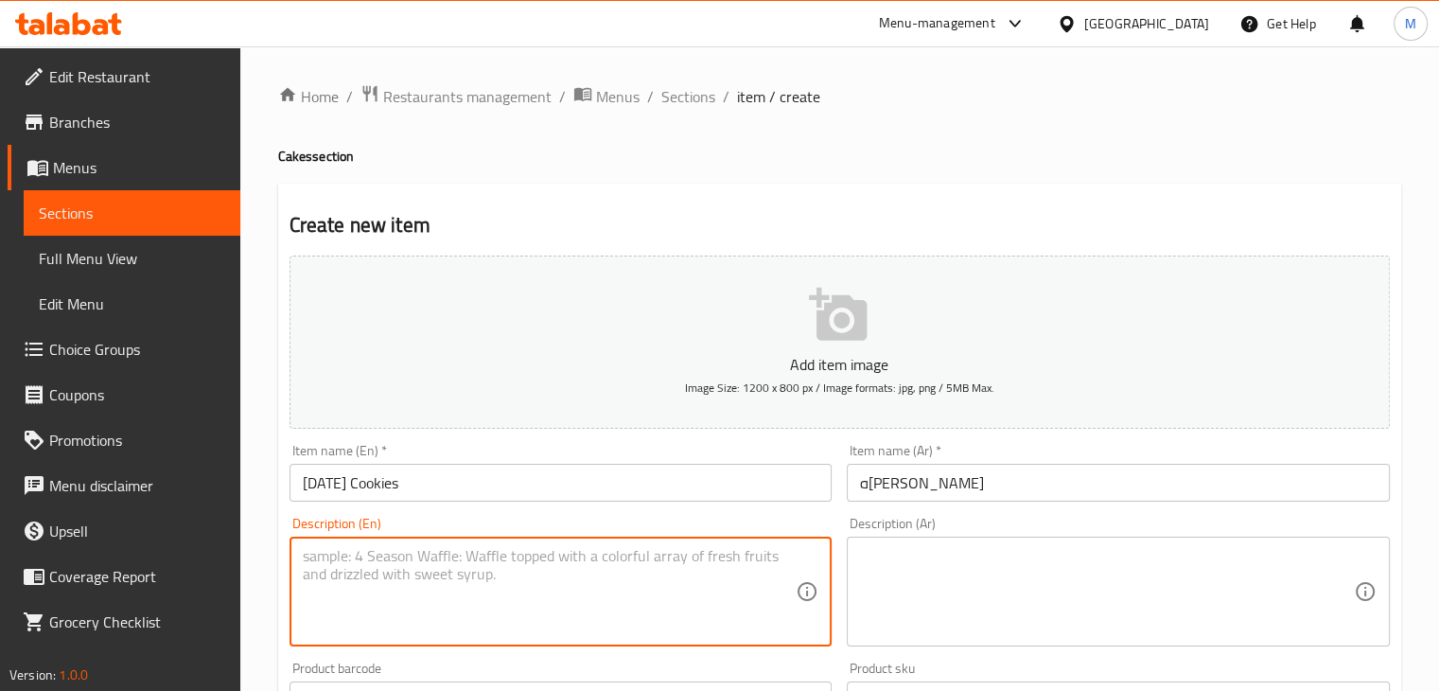
click at [449, 588] on textarea at bounding box center [550, 592] width 494 height 90
type textarea "[DATE] shaped cookies"
click at [975, 595] on textarea at bounding box center [1107, 592] width 494 height 90
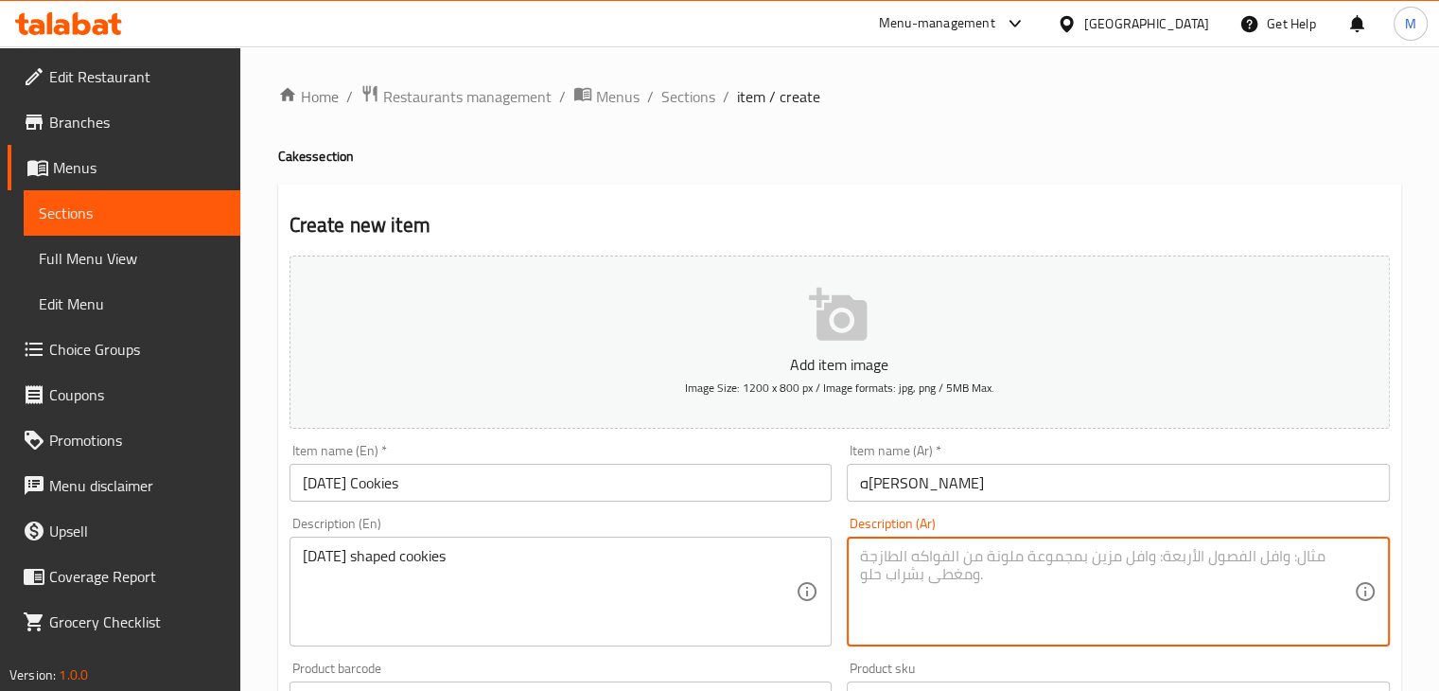
type textarea "و"
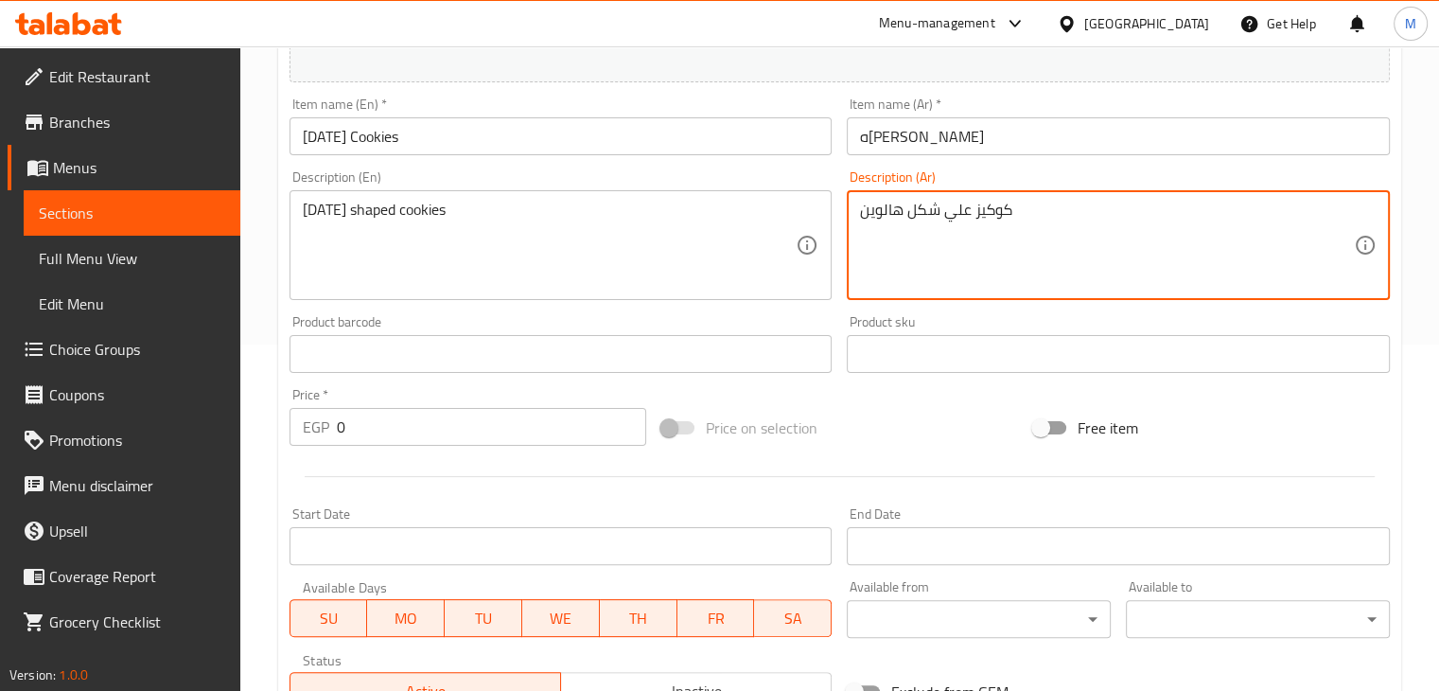
scroll to position [352, 0]
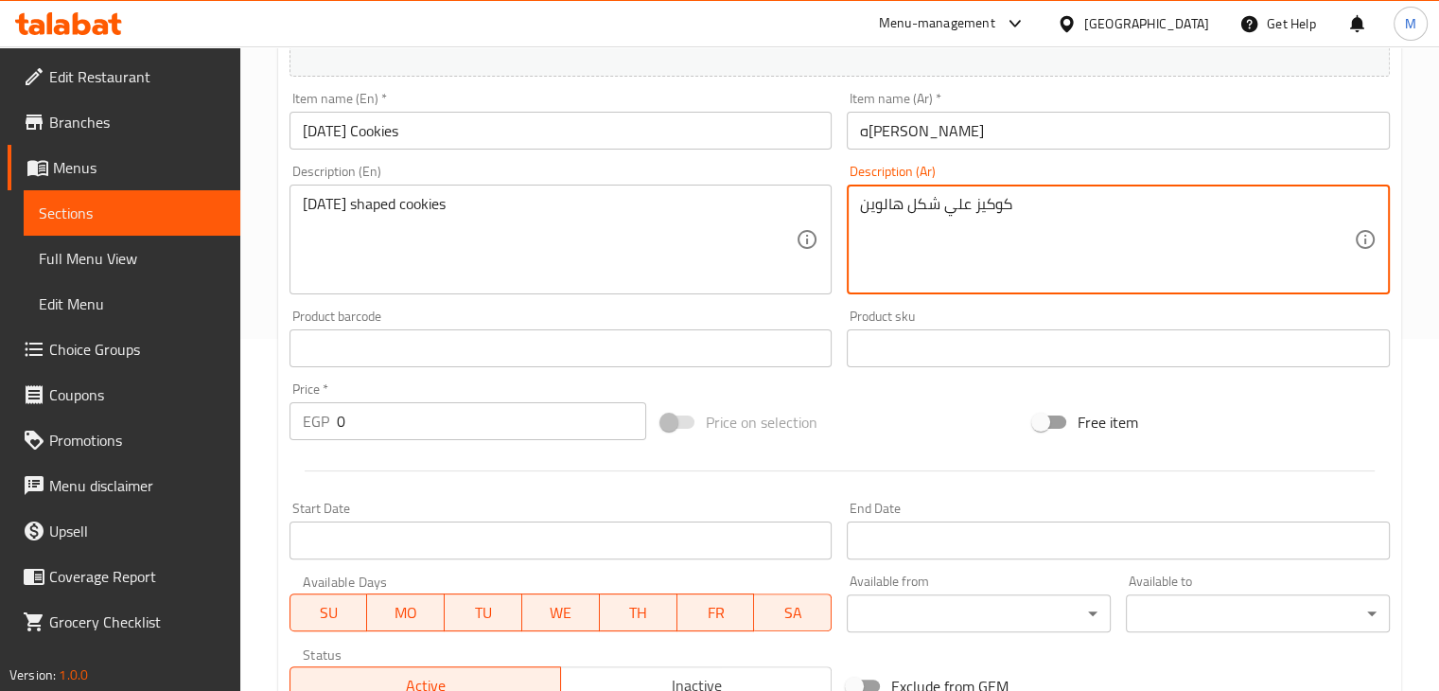
type textarea "كوكيز علي شكل هالوين"
click at [369, 404] on input "0" at bounding box center [491, 421] width 309 height 38
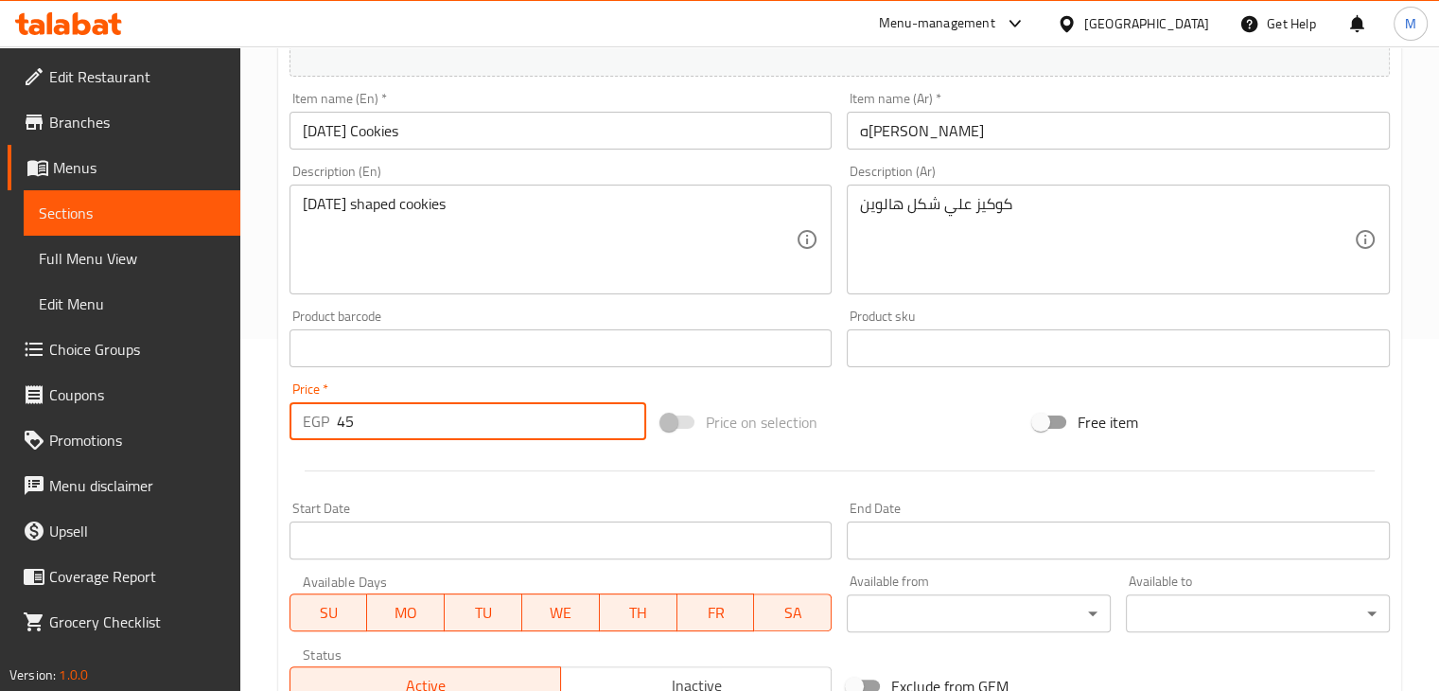
scroll to position [646, 0]
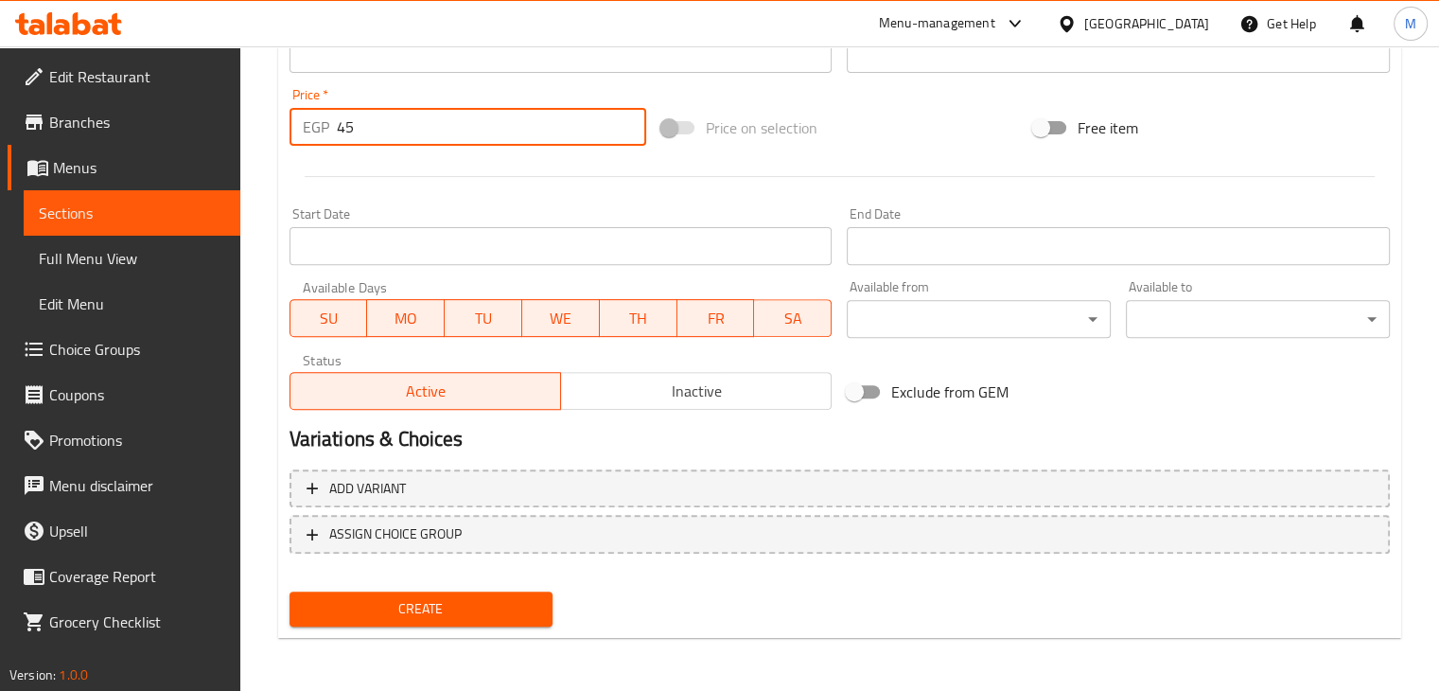
type input "45"
click at [477, 617] on span "Create" at bounding box center [422, 609] width 234 height 24
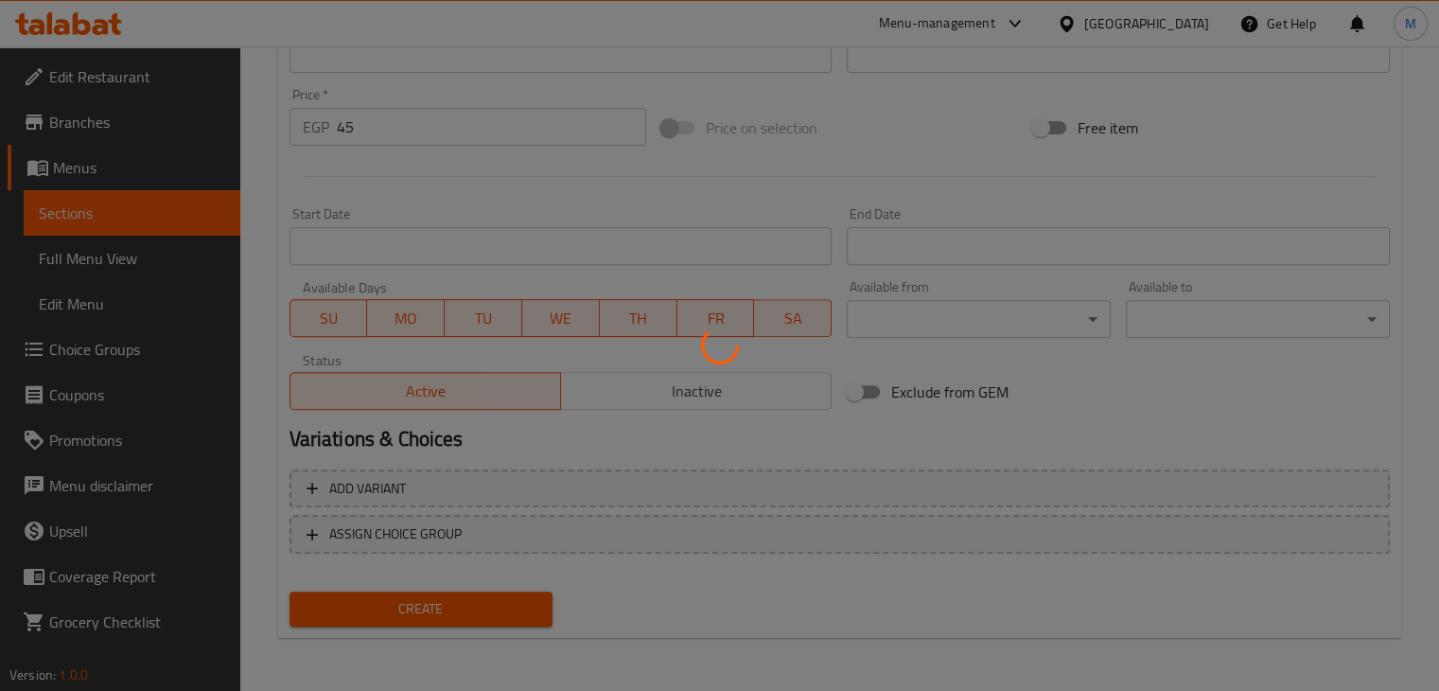
type input "0"
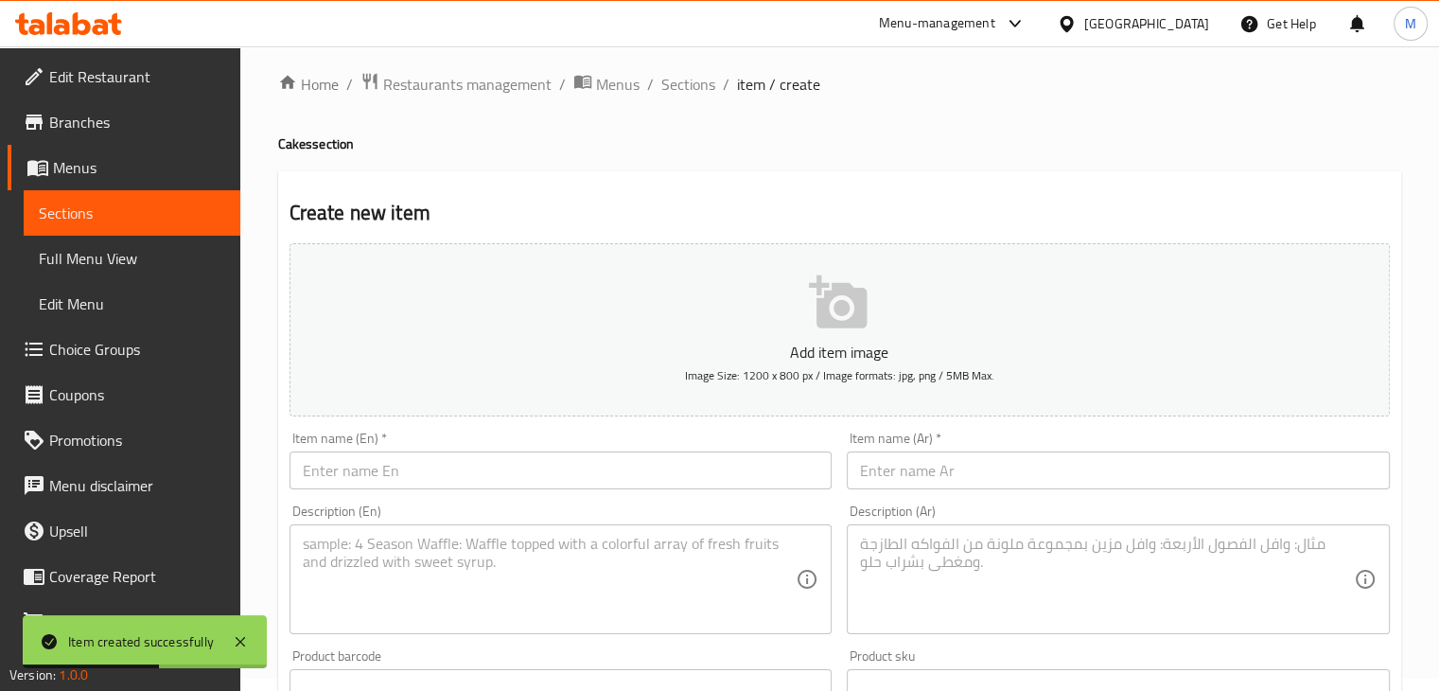
scroll to position [0, 0]
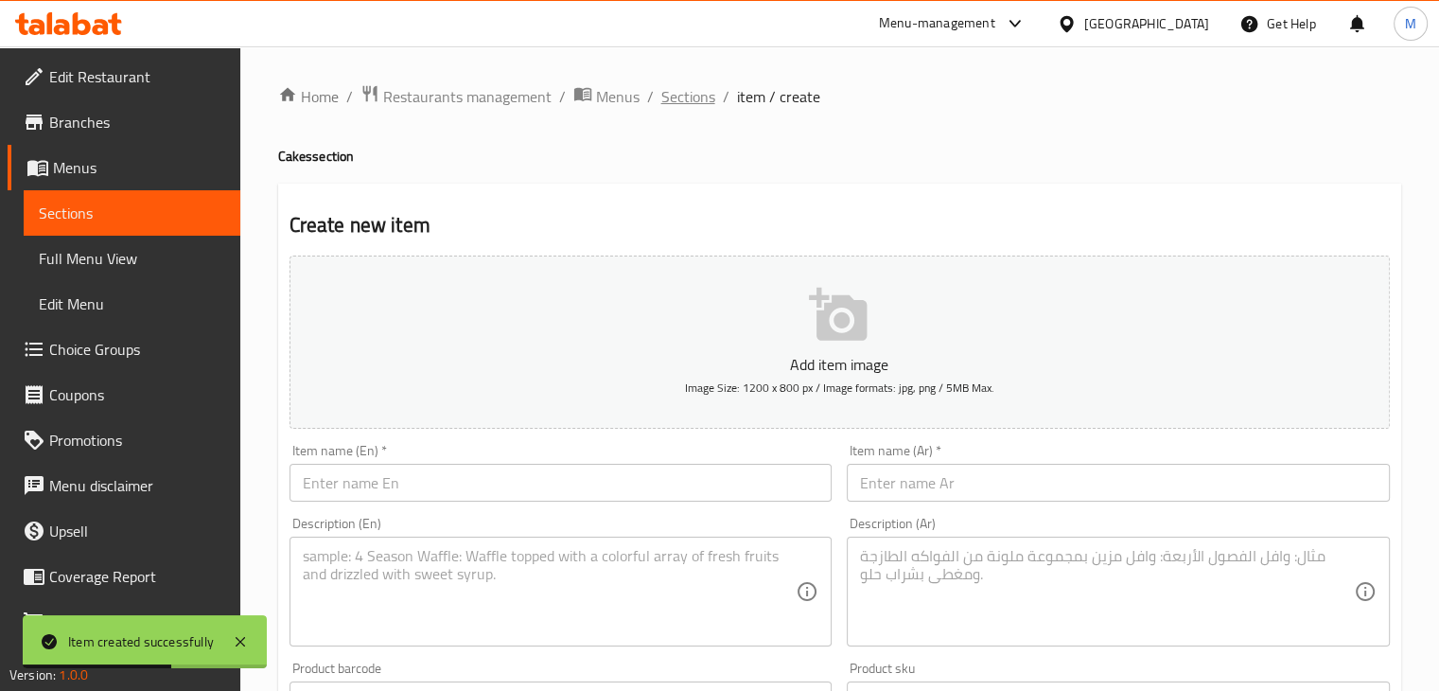
click at [689, 102] on span "Sections" at bounding box center [688, 96] width 54 height 23
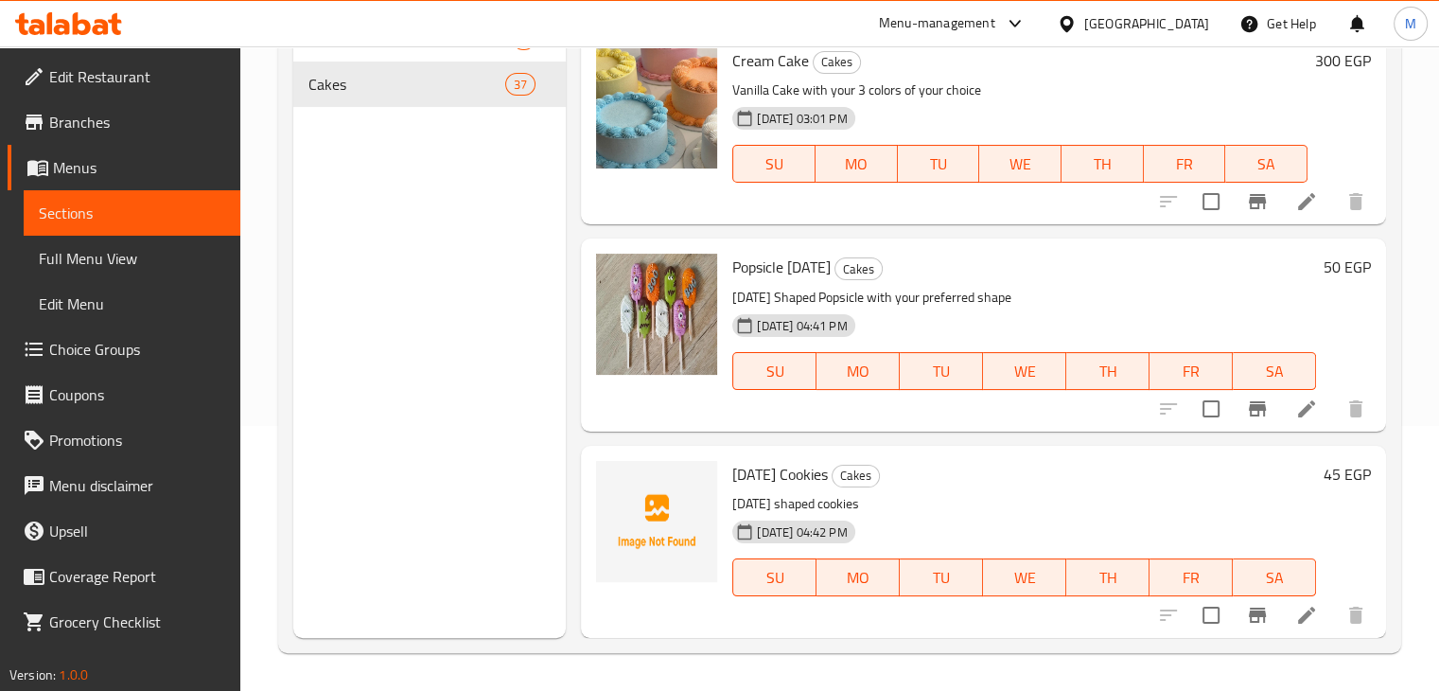
scroll to position [264, 0]
click at [625, 479] on icon "upload picture" at bounding box center [622, 487] width 19 height 17
